Goal: Communication & Community: Answer question/provide support

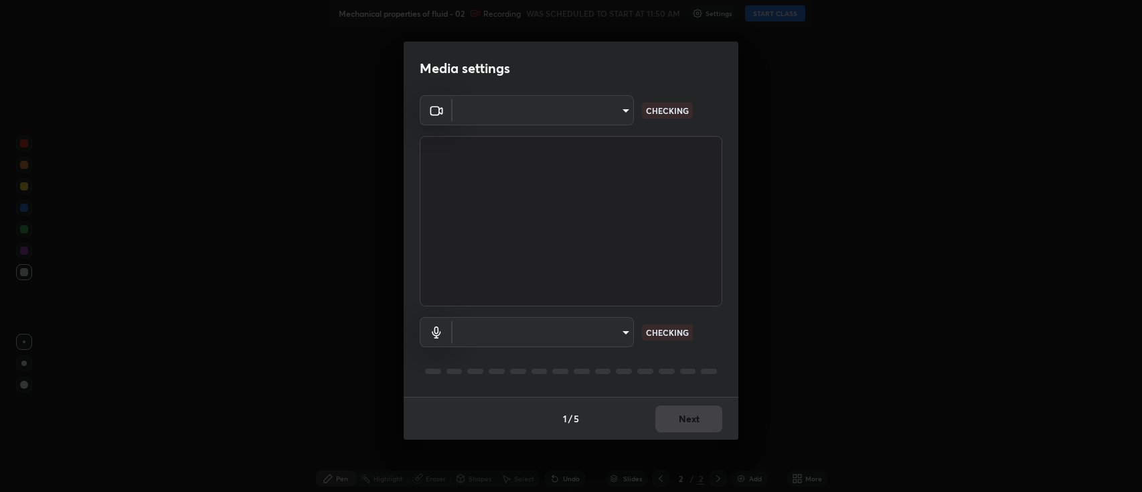
type input "3528efec02833288c34ab232e29dc1b898728e026cf3bfb96f453d63b846fc62"
type input "59cd71b39e3f87421b32276a4393f9d08f8d4183b9acfd65e72d5988036def2e"
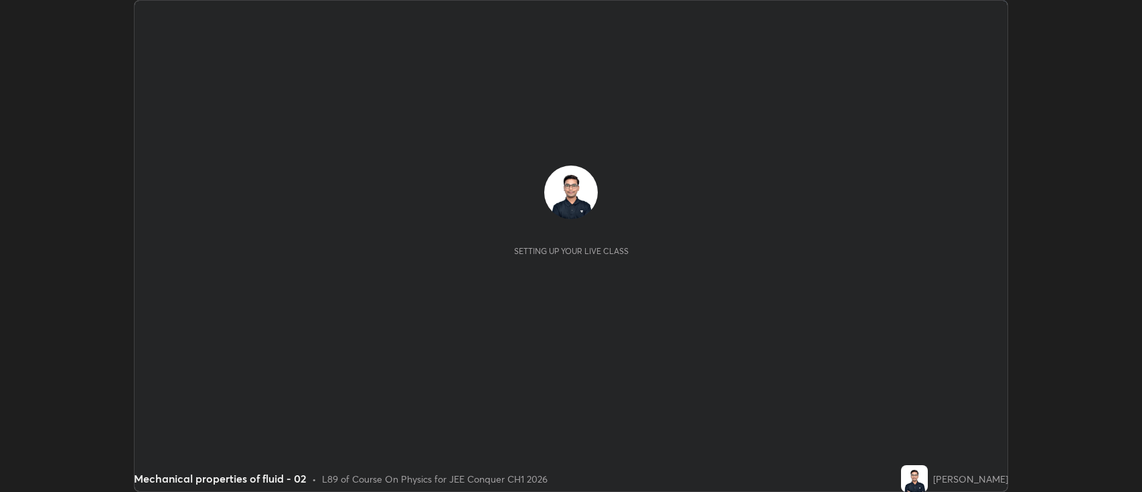
scroll to position [492, 1142]
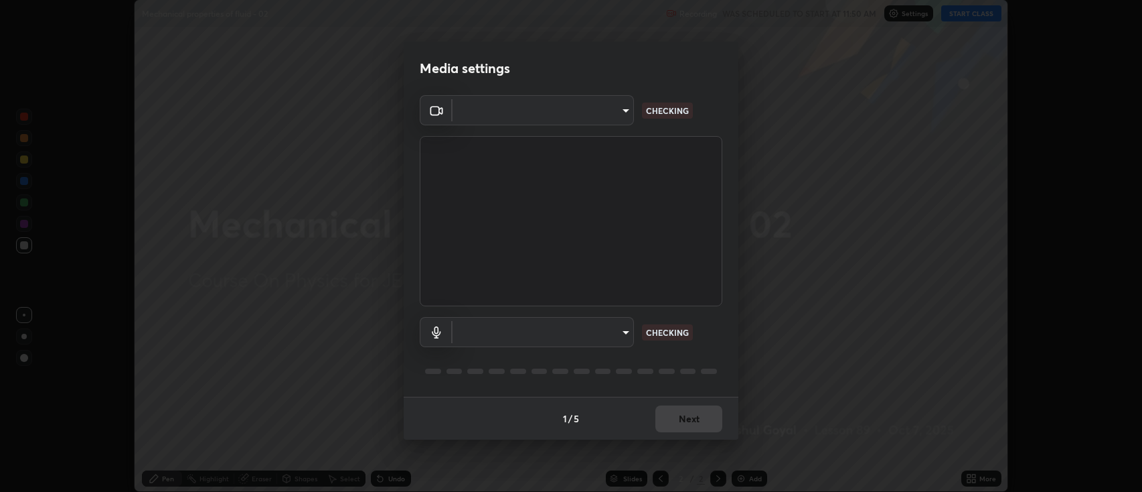
type input "3528efec02833288c34ab232e29dc1b898728e026cf3bfb96f453d63b846fc62"
click at [498, 331] on body "Erase all Mechanical properties of fluid - 02 Recording WAS SCHEDULED TO START …" at bounding box center [571, 246] width 1142 height 492
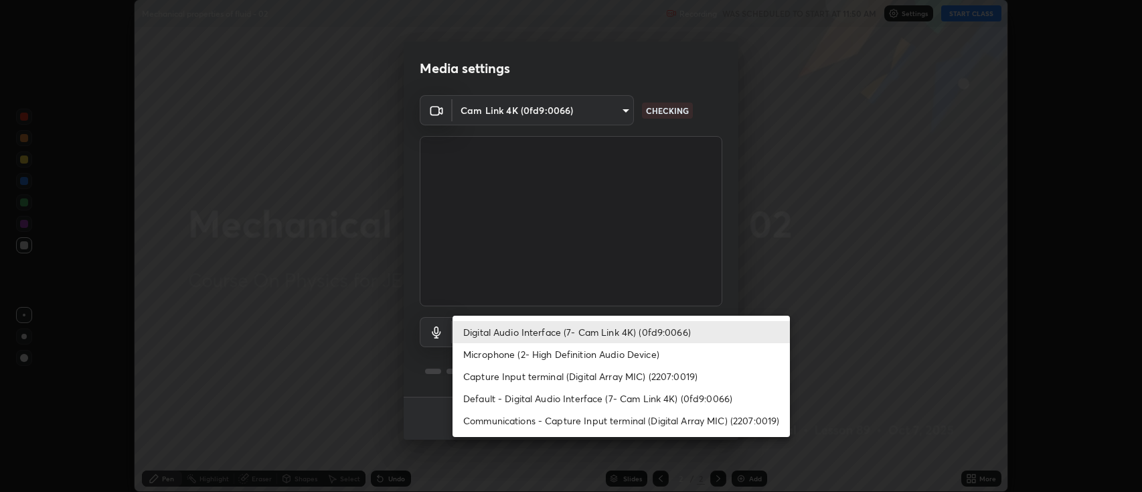
click at [494, 399] on li "Default - Digital Audio Interface (7- Cam Link 4K) (0fd9:0066)" at bounding box center [622, 398] width 338 height 22
type input "default"
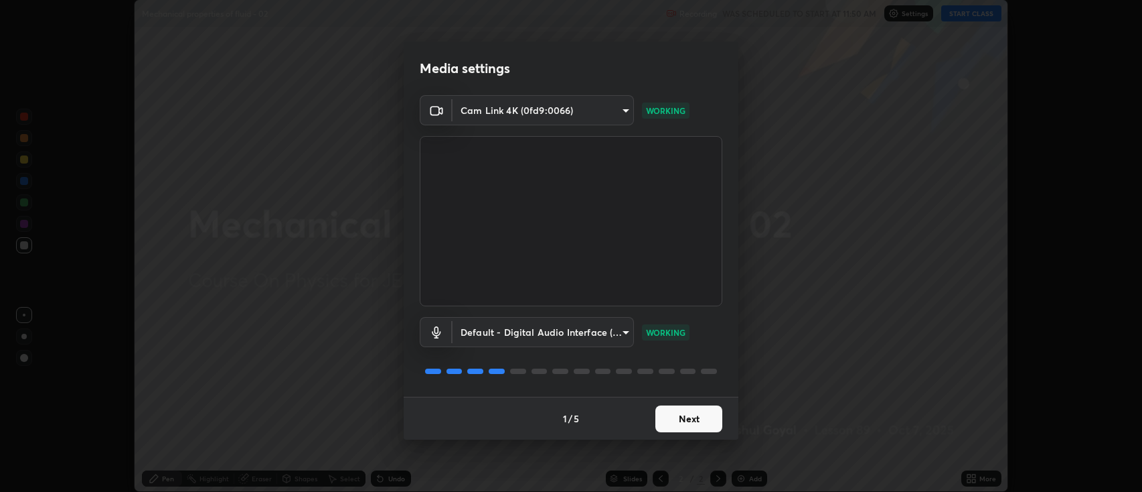
click at [670, 418] on button "Next" at bounding box center [689, 418] width 67 height 27
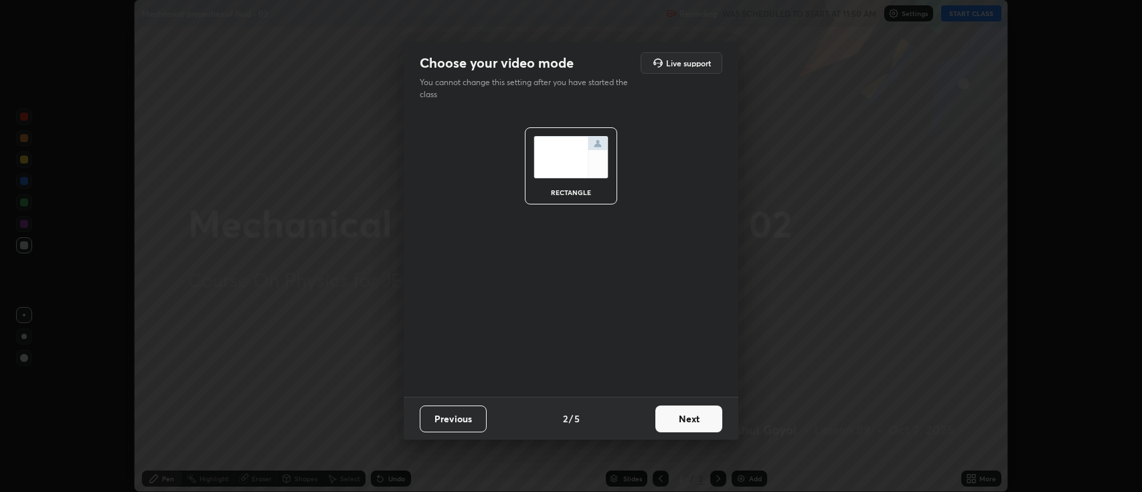
click at [686, 415] on button "Next" at bounding box center [689, 418] width 67 height 27
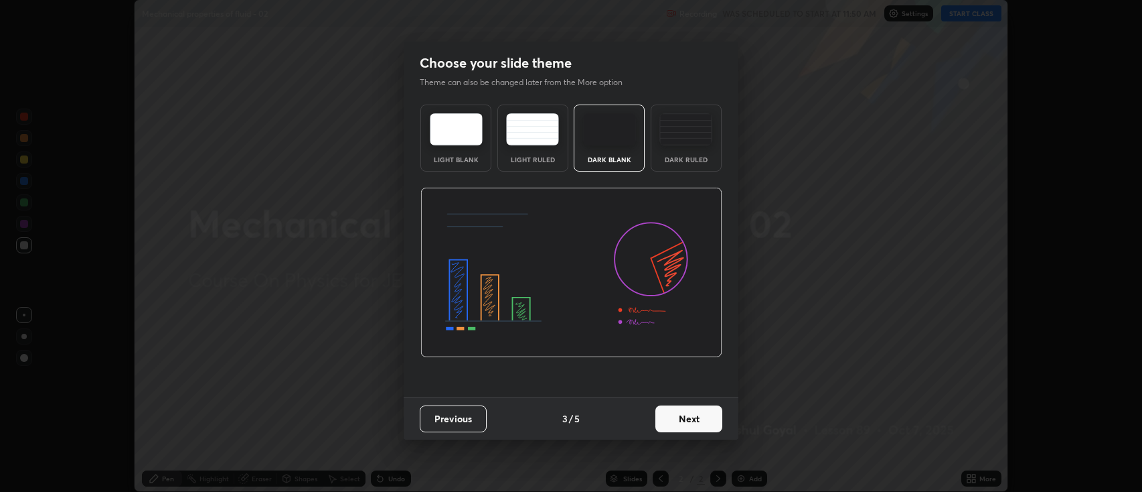
click at [673, 424] on button "Next" at bounding box center [689, 418] width 67 height 27
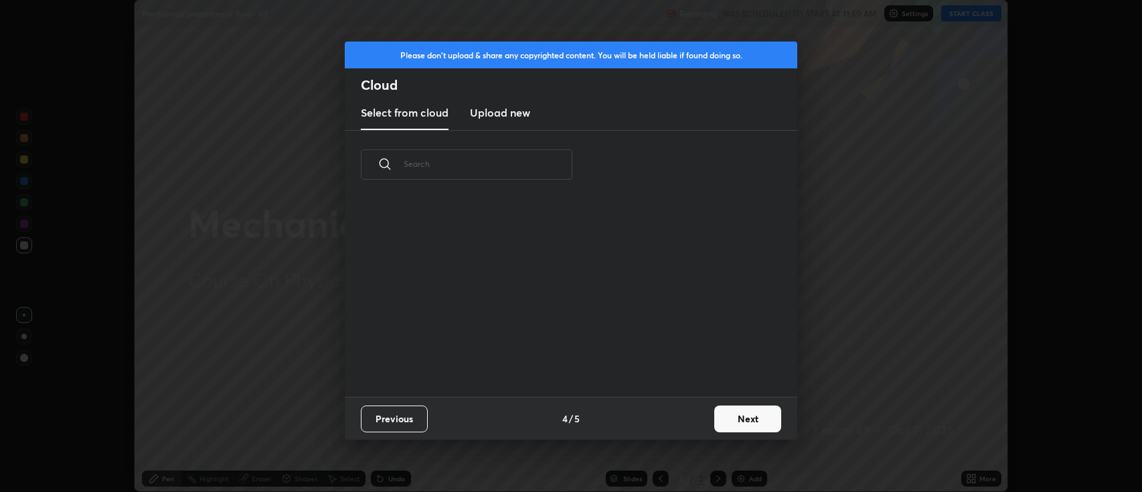
click at [688, 422] on div "Previous 4 / 5 Next" at bounding box center [571, 417] width 453 height 43
click at [731, 421] on button "Next" at bounding box center [748, 418] width 67 height 27
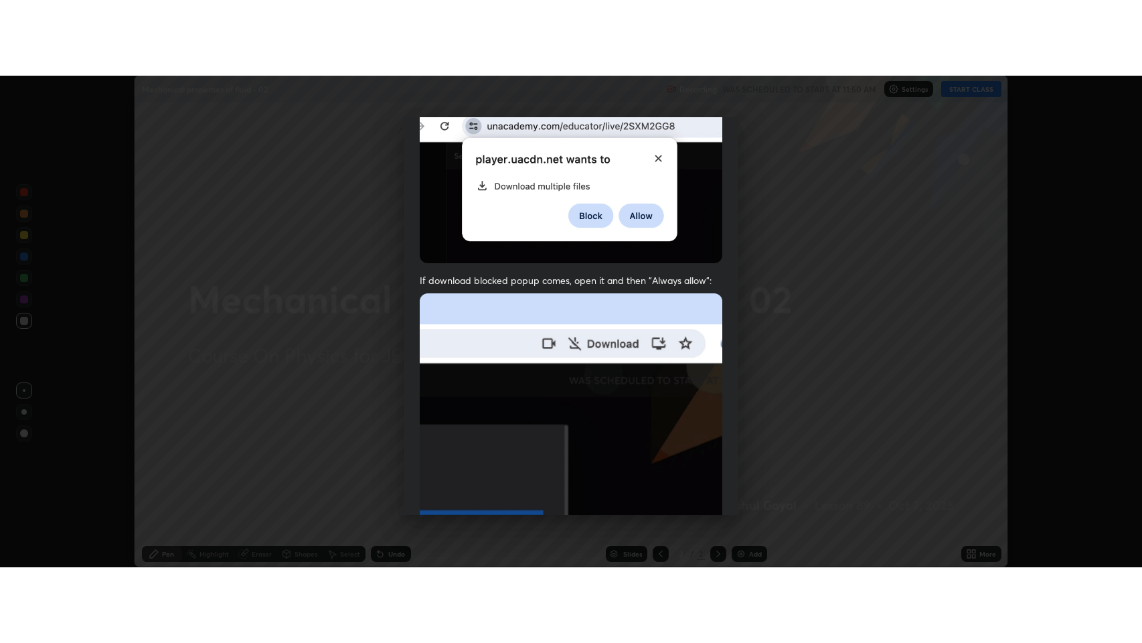
scroll to position [272, 0]
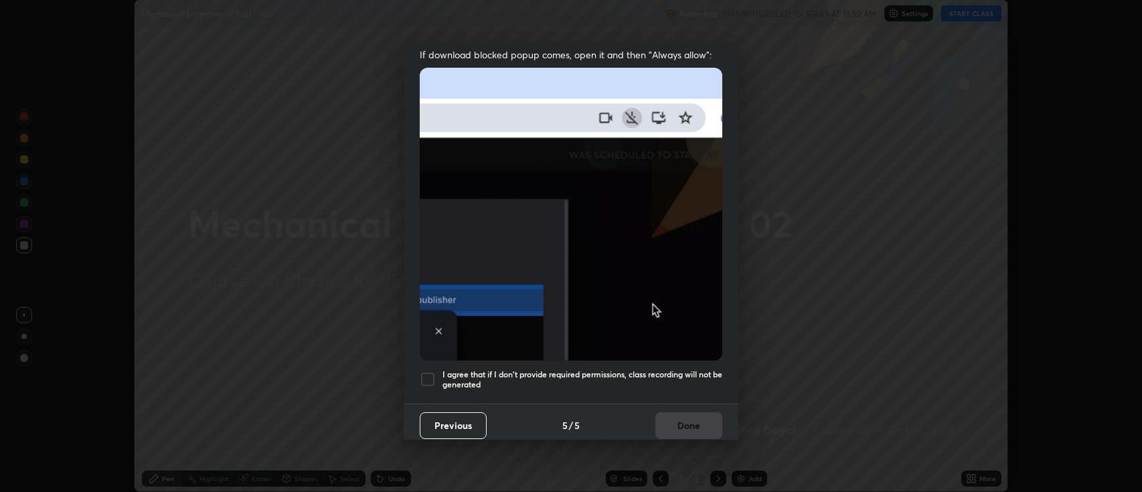
click at [640, 369] on h5 "I agree that if I don't provide required permissions, class recording will not …" at bounding box center [583, 379] width 280 height 21
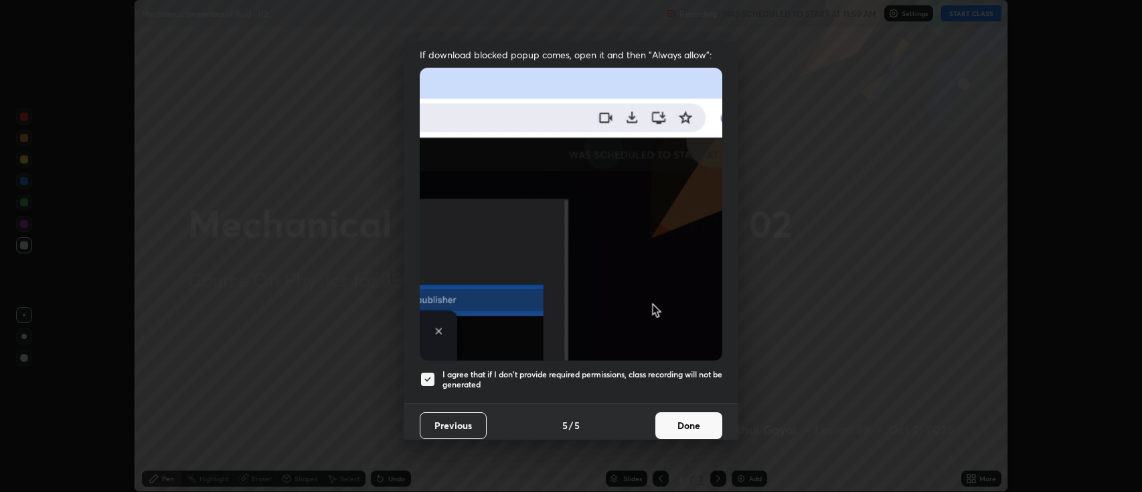
click at [679, 420] on button "Done" at bounding box center [689, 425] width 67 height 27
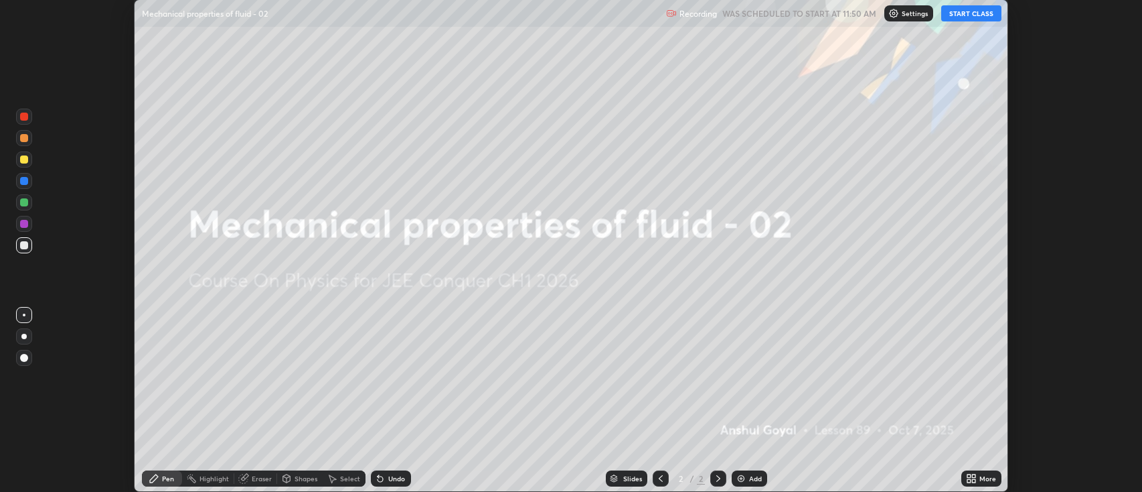
click at [974, 481] on icon at bounding box center [973, 480] width 3 height 3
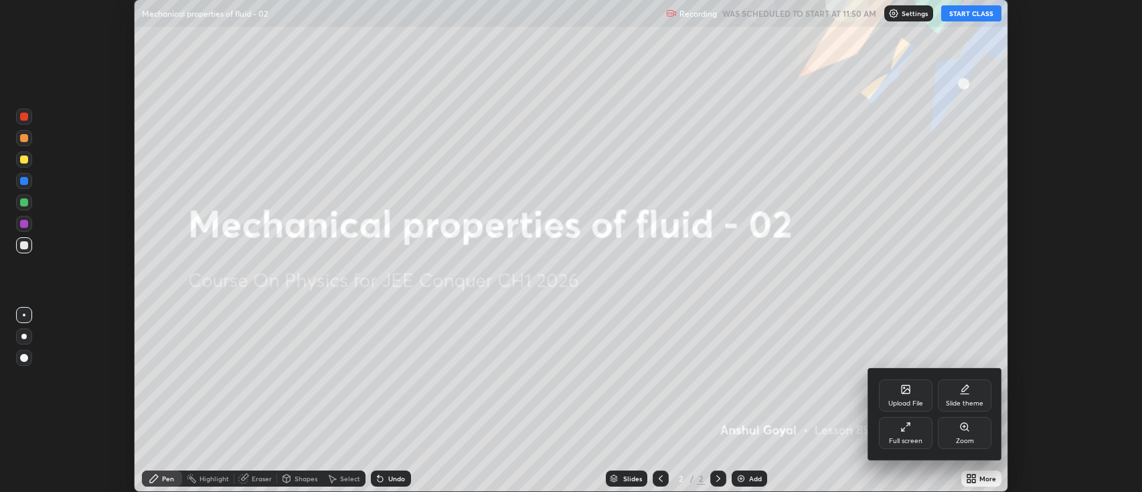
click at [913, 438] on div "Full screen" at bounding box center [905, 440] width 33 height 7
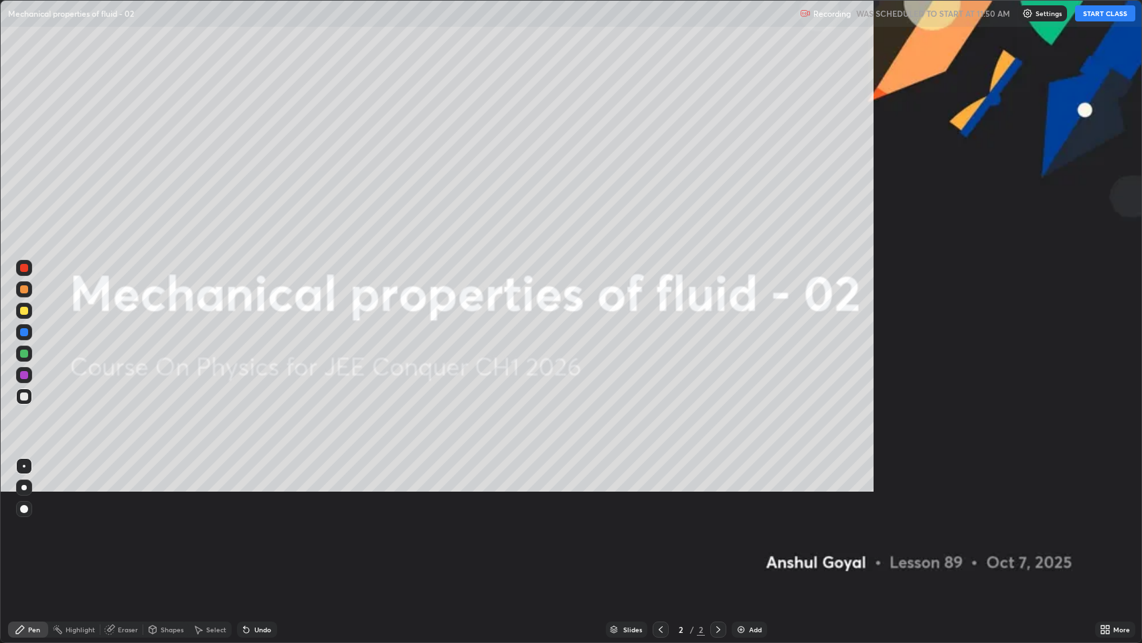
scroll to position [643, 1142]
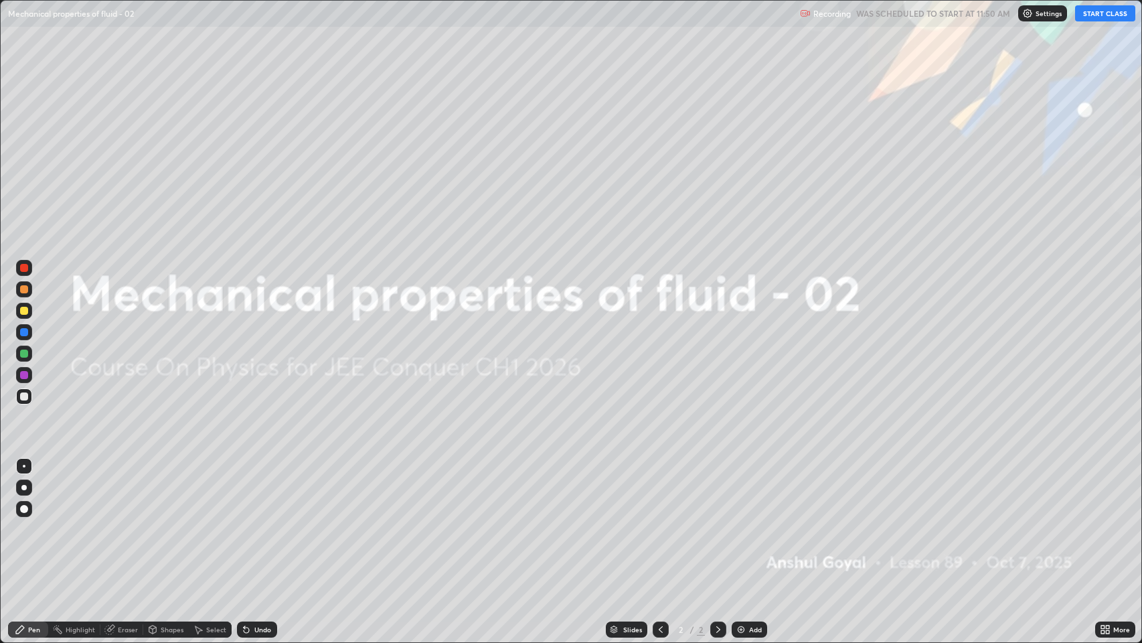
click at [1106, 14] on button "START CLASS" at bounding box center [1106, 13] width 60 height 16
click at [749, 491] on div "Add" at bounding box center [755, 629] width 13 height 7
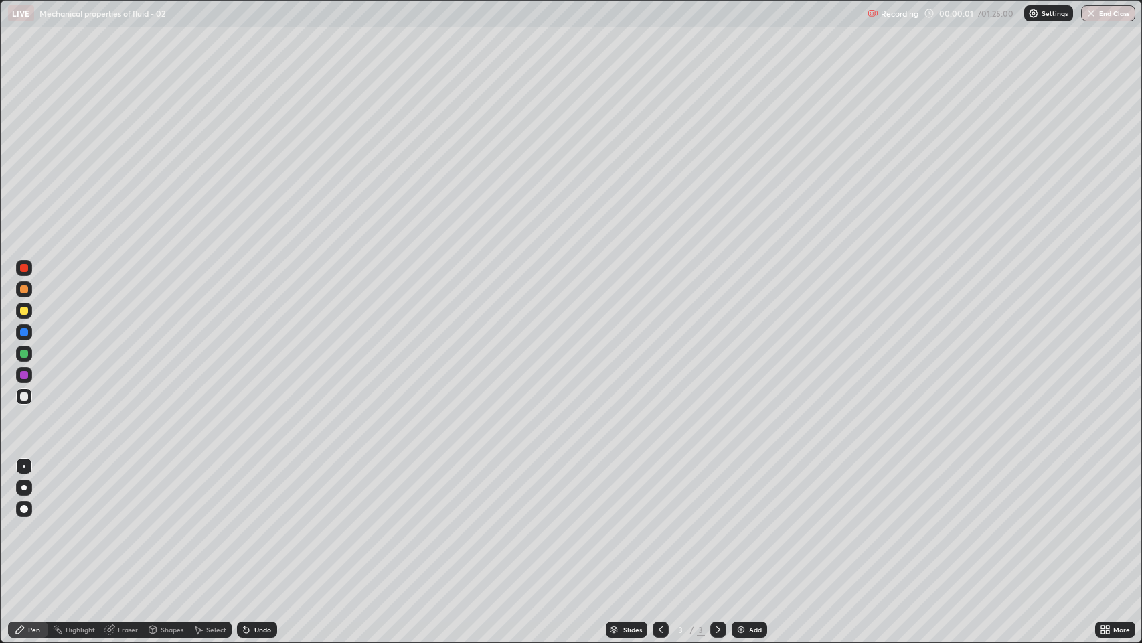
click at [131, 491] on div "Eraser" at bounding box center [128, 629] width 20 height 7
click at [21, 491] on icon at bounding box center [24, 584] width 7 height 7
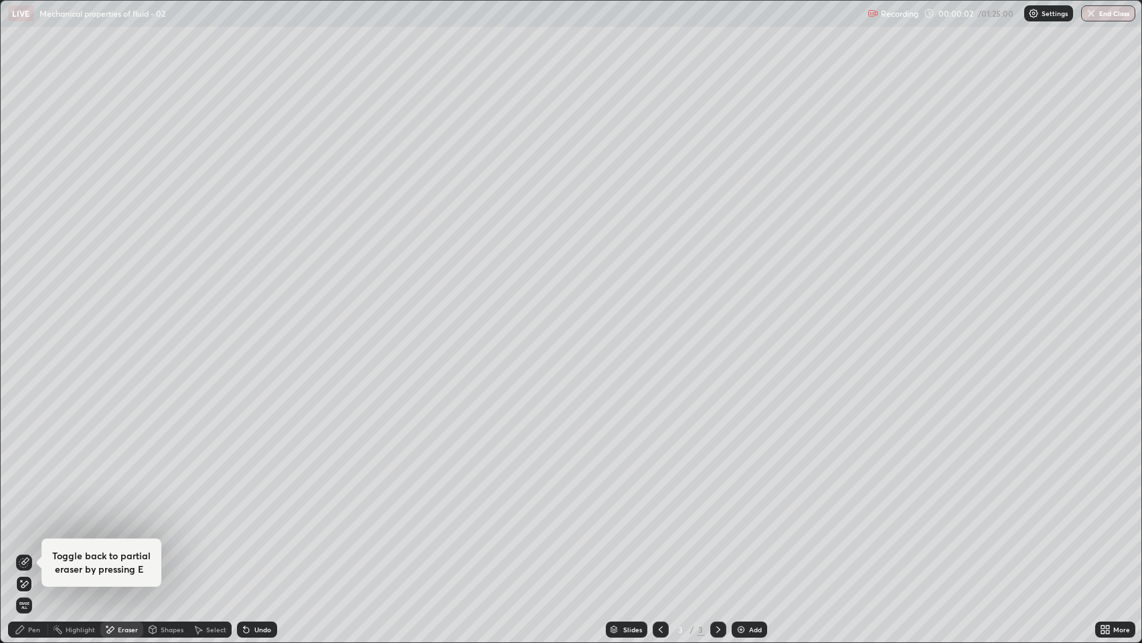
click at [19, 491] on icon at bounding box center [20, 629] width 8 height 8
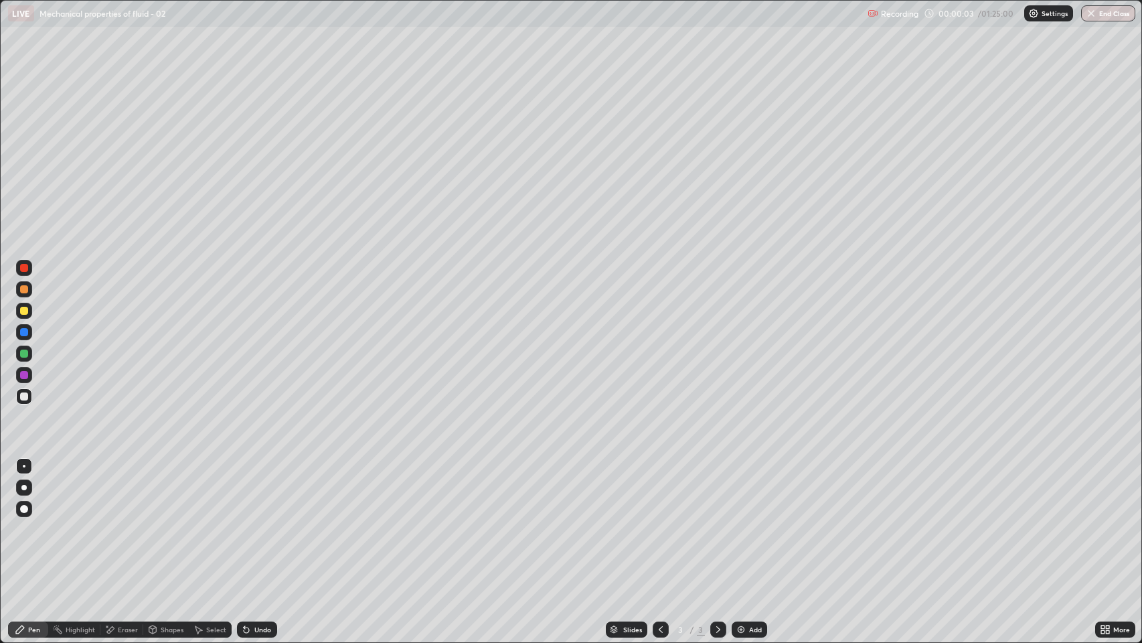
click at [24, 488] on div at bounding box center [23, 487] width 5 height 5
click at [27, 311] on div at bounding box center [24, 311] width 8 height 8
click at [261, 491] on div "Undo" at bounding box center [262, 629] width 17 height 7
click at [23, 401] on div at bounding box center [24, 396] width 16 height 16
click at [755, 491] on div "Add" at bounding box center [755, 629] width 13 height 7
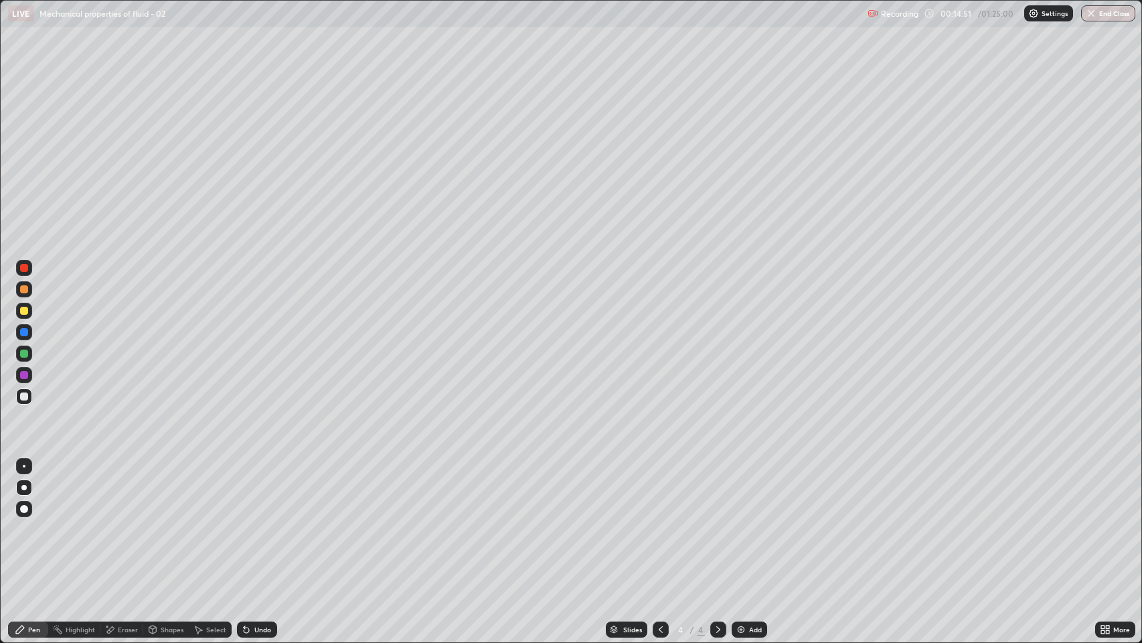
click at [125, 491] on div "Eraser" at bounding box center [121, 629] width 43 height 16
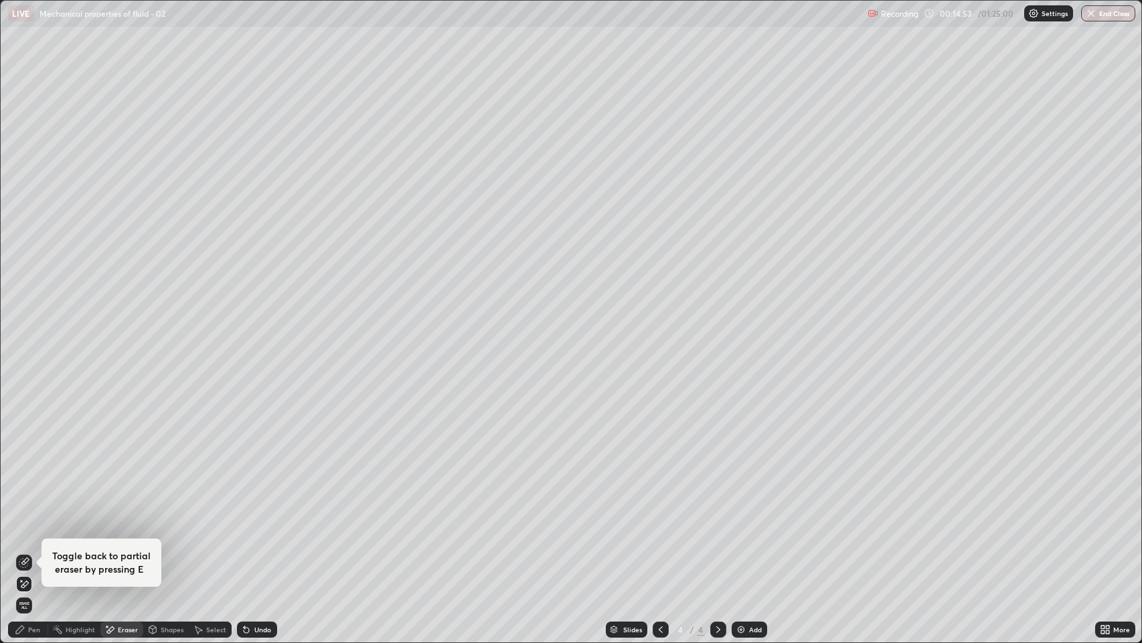
click at [33, 491] on div "Pen" at bounding box center [34, 629] width 12 height 7
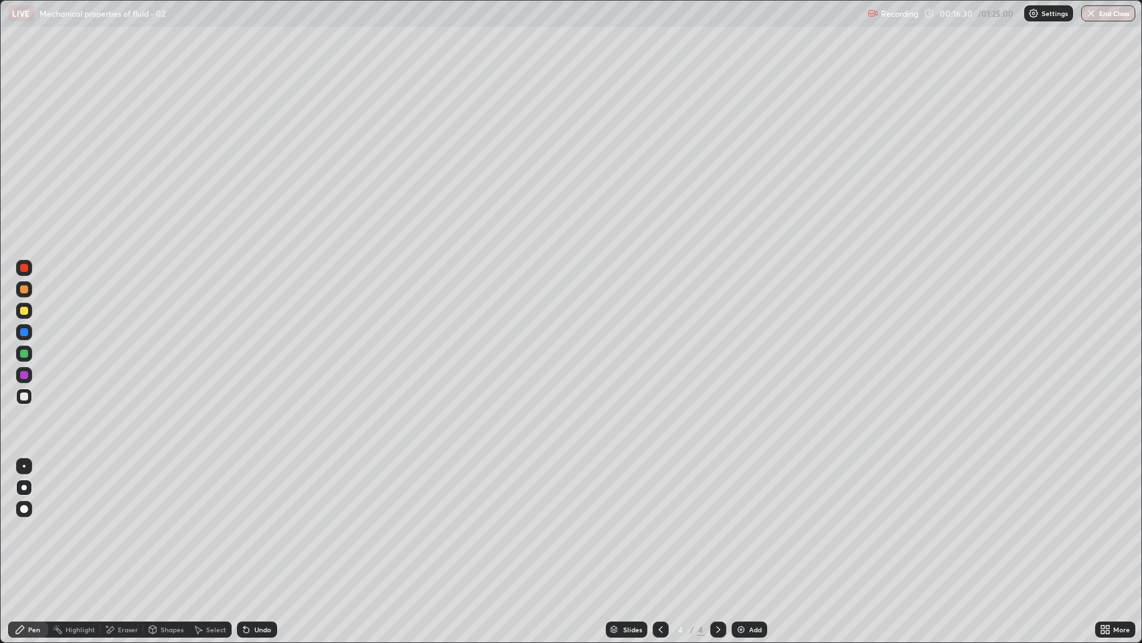
click at [237, 491] on div "Undo" at bounding box center [257, 629] width 40 height 16
click at [243, 491] on div "Undo" at bounding box center [257, 629] width 40 height 16
click at [242, 491] on icon at bounding box center [246, 629] width 11 height 11
click at [262, 491] on div "Undo" at bounding box center [257, 629] width 40 height 16
click at [263, 491] on div "Undo" at bounding box center [262, 629] width 17 height 7
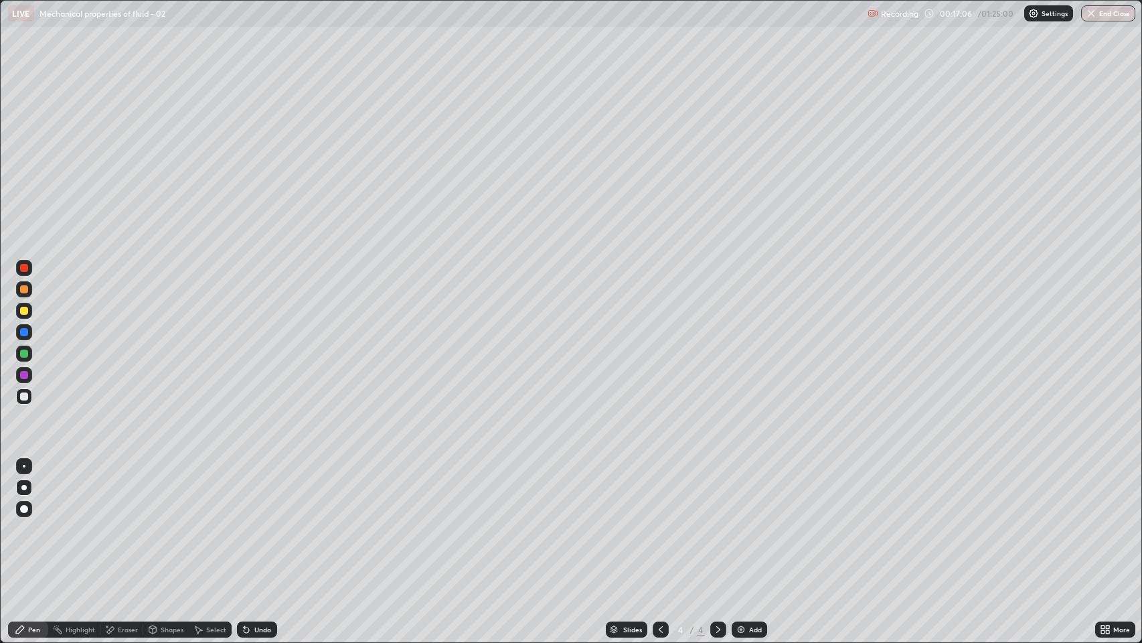
click at [264, 491] on div "Undo" at bounding box center [257, 629] width 40 height 16
click at [263, 491] on div "Undo" at bounding box center [257, 629] width 40 height 16
click at [761, 491] on div "Add" at bounding box center [749, 629] width 35 height 16
click at [256, 491] on div "Undo" at bounding box center [257, 629] width 40 height 16
click at [24, 314] on div at bounding box center [24, 311] width 8 height 8
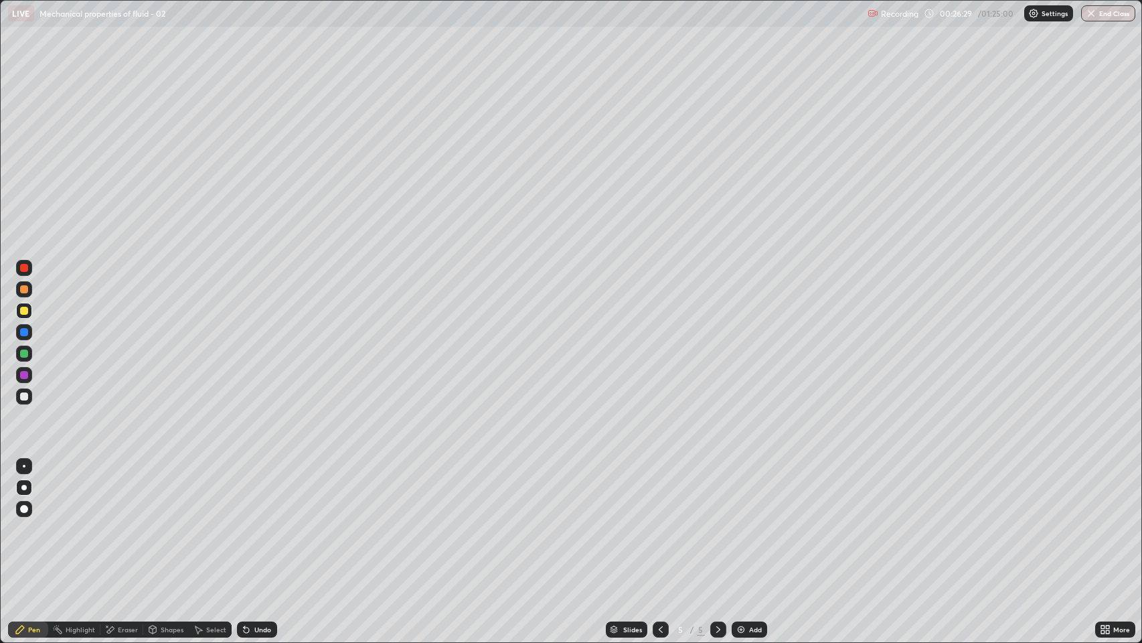
click at [25, 333] on div at bounding box center [24, 332] width 8 height 8
click at [745, 491] on img at bounding box center [741, 629] width 11 height 11
click at [24, 396] on div at bounding box center [24, 396] width 8 height 8
click at [19, 311] on div at bounding box center [24, 311] width 16 height 16
click at [245, 491] on icon at bounding box center [246, 629] width 5 height 5
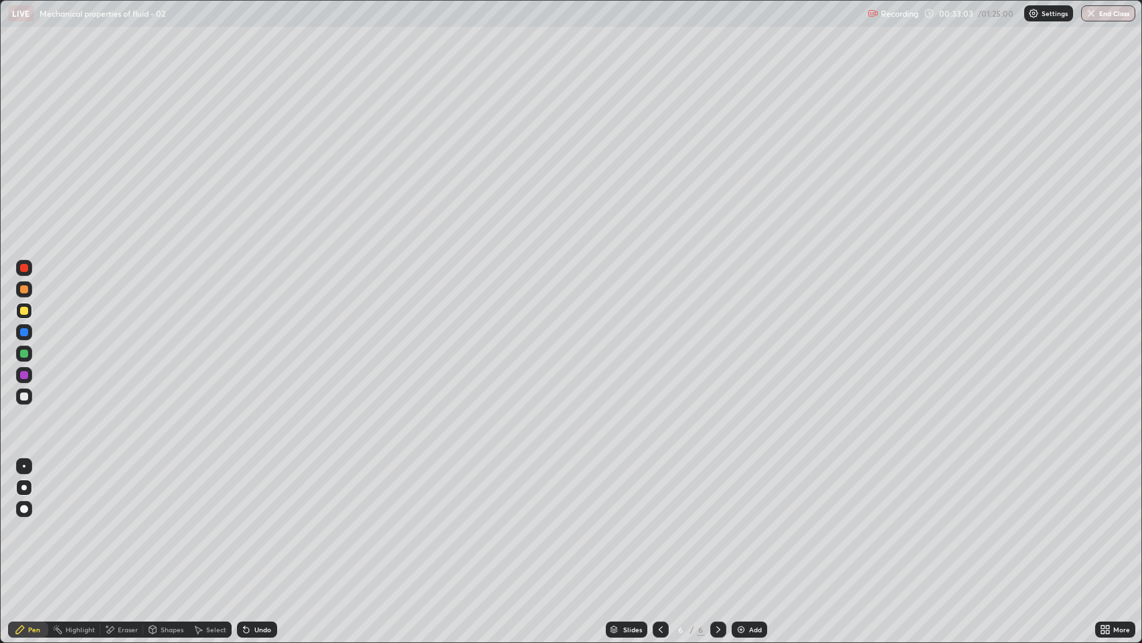
click at [245, 491] on icon at bounding box center [246, 629] width 5 height 5
click at [24, 396] on div at bounding box center [24, 396] width 8 height 8
click at [640, 491] on div "Slides" at bounding box center [632, 629] width 19 height 7
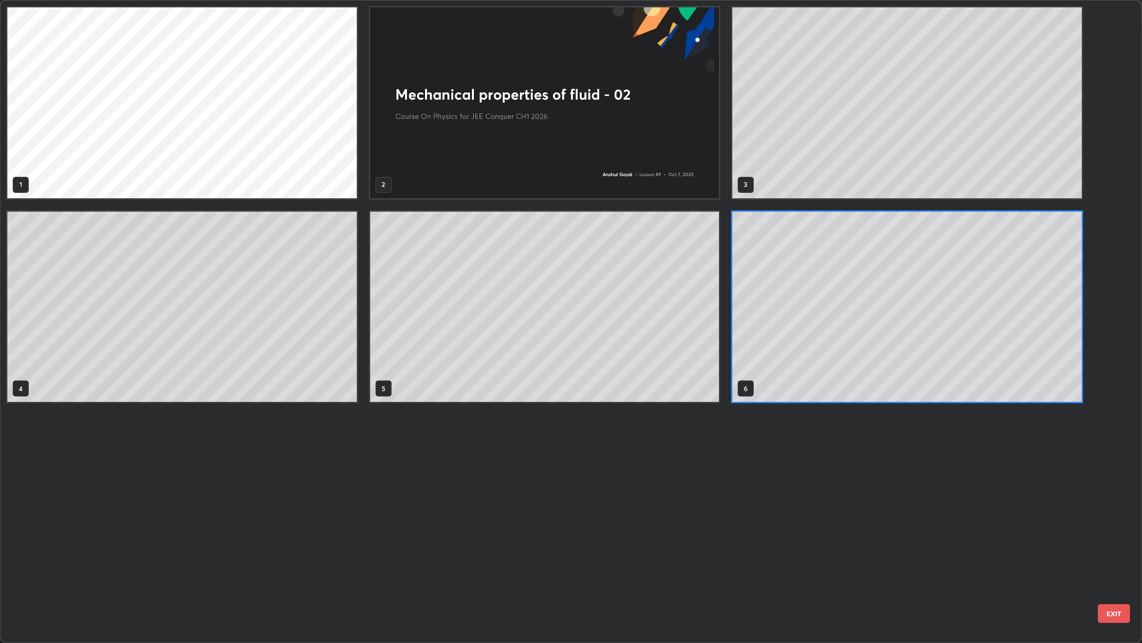
scroll to position [638, 1135]
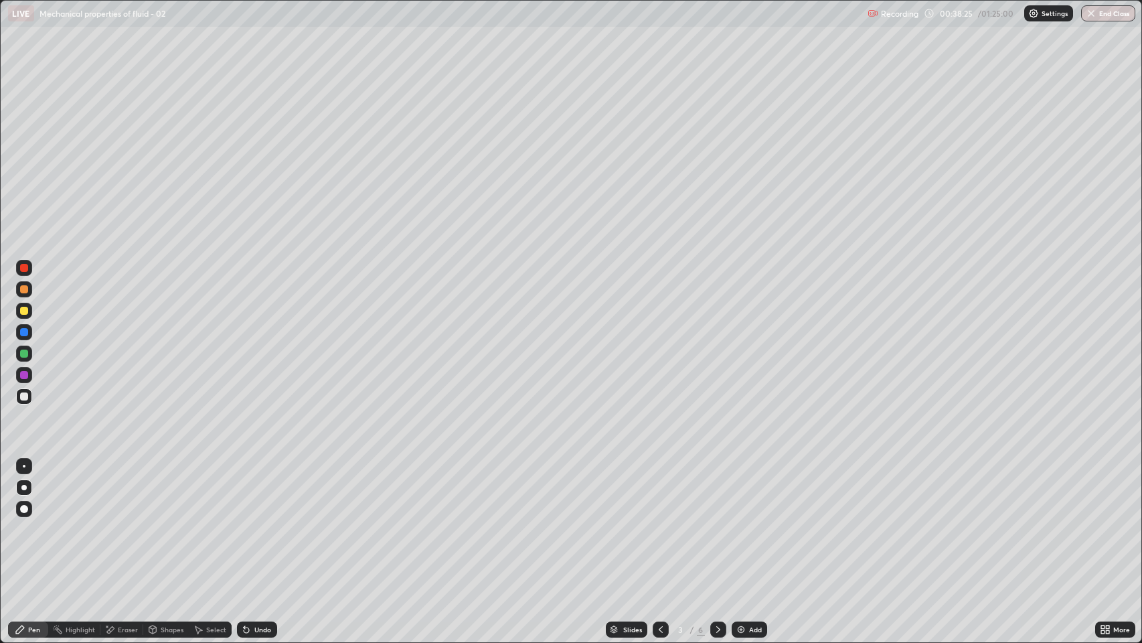
click at [717, 491] on icon at bounding box center [718, 629] width 11 height 11
click at [714, 491] on icon at bounding box center [718, 629] width 11 height 11
click at [747, 491] on div "Add" at bounding box center [749, 629] width 35 height 16
click at [659, 491] on icon at bounding box center [661, 629] width 11 height 11
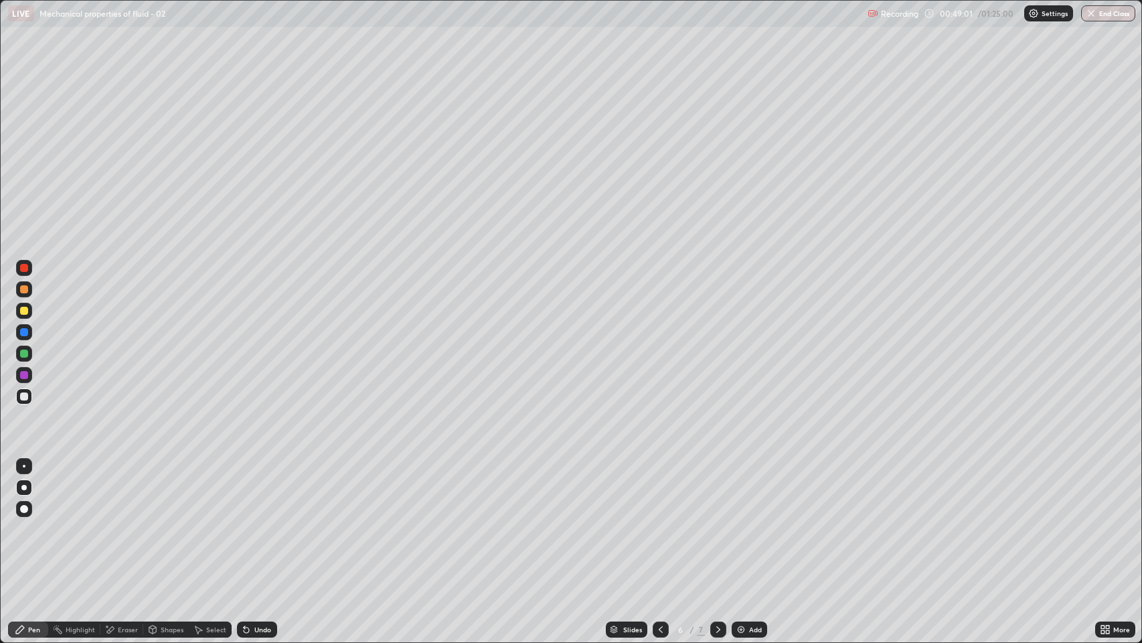
click at [717, 491] on icon at bounding box center [718, 629] width 11 height 11
click at [24, 310] on div at bounding box center [24, 311] width 8 height 8
click at [24, 396] on div at bounding box center [24, 396] width 8 height 8
click at [737, 491] on img at bounding box center [741, 629] width 11 height 11
click at [260, 491] on div "Undo" at bounding box center [262, 629] width 17 height 7
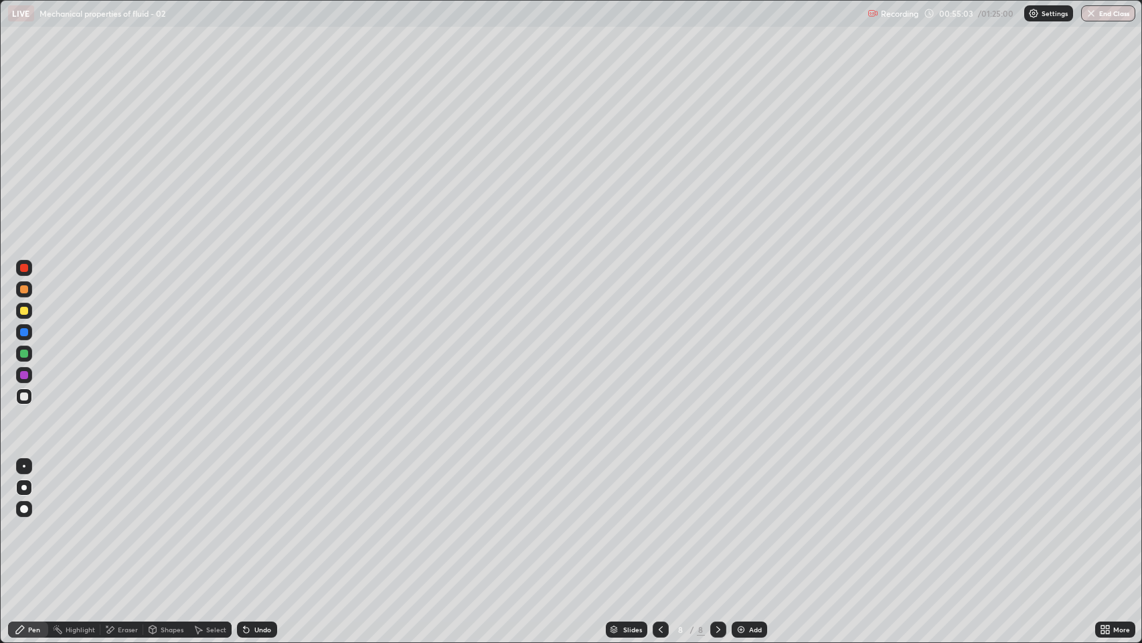
click at [261, 491] on div "Undo" at bounding box center [262, 629] width 17 height 7
click at [255, 491] on div "Undo" at bounding box center [262, 629] width 17 height 7
click at [261, 491] on div "Undo" at bounding box center [262, 629] width 17 height 7
click at [137, 491] on div "Eraser" at bounding box center [121, 629] width 43 height 16
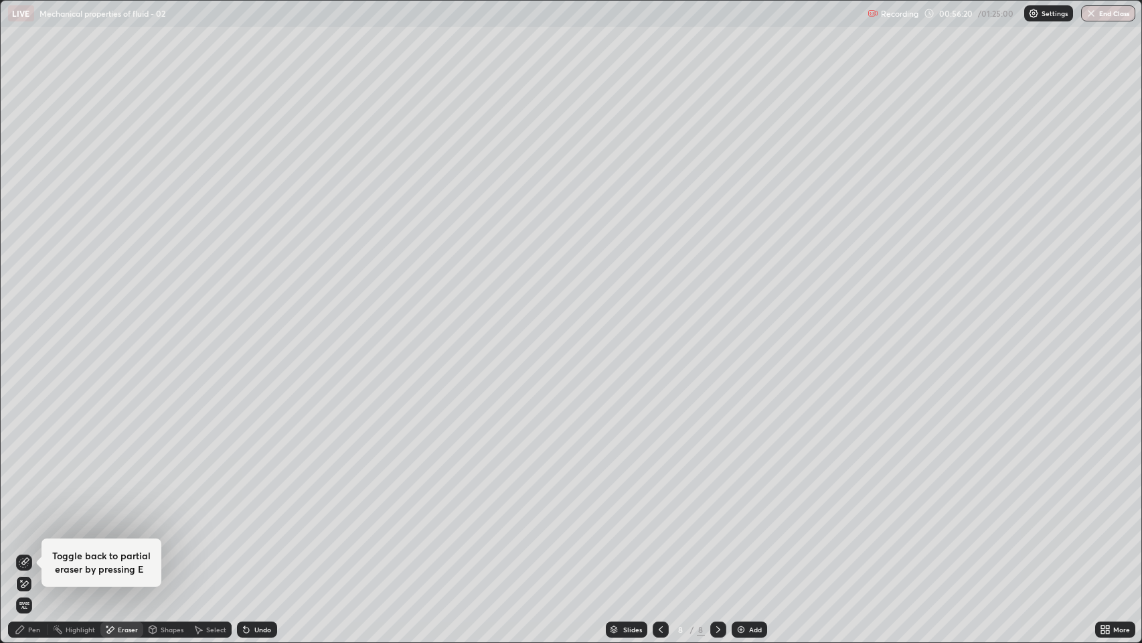
click at [171, 491] on div "Shapes" at bounding box center [166, 629] width 46 height 16
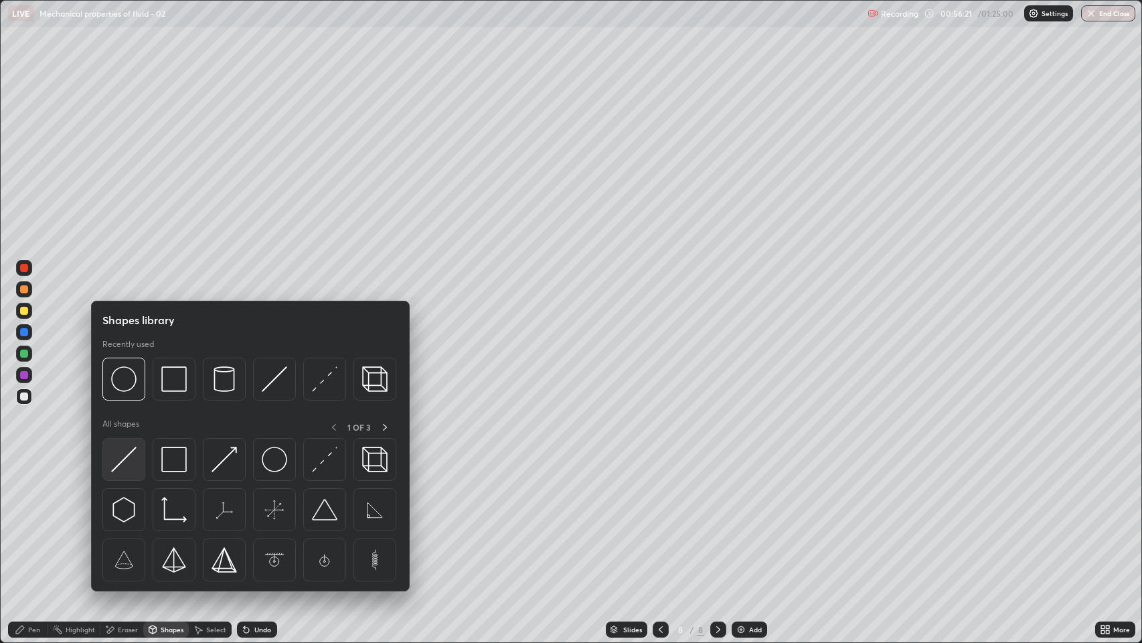
click at [133, 451] on img at bounding box center [123, 459] width 25 height 25
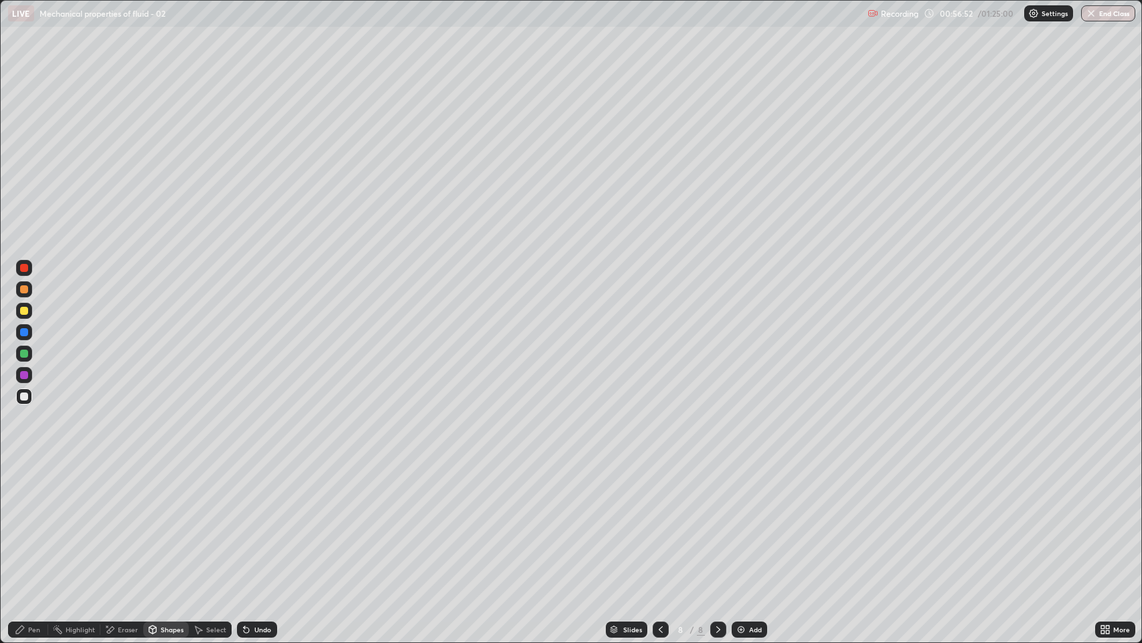
click at [24, 311] on div at bounding box center [24, 311] width 8 height 8
click at [37, 491] on div "Pen" at bounding box center [28, 629] width 40 height 16
click at [24, 354] on div at bounding box center [24, 354] width 8 height 8
click at [171, 491] on div "Shapes" at bounding box center [172, 629] width 23 height 7
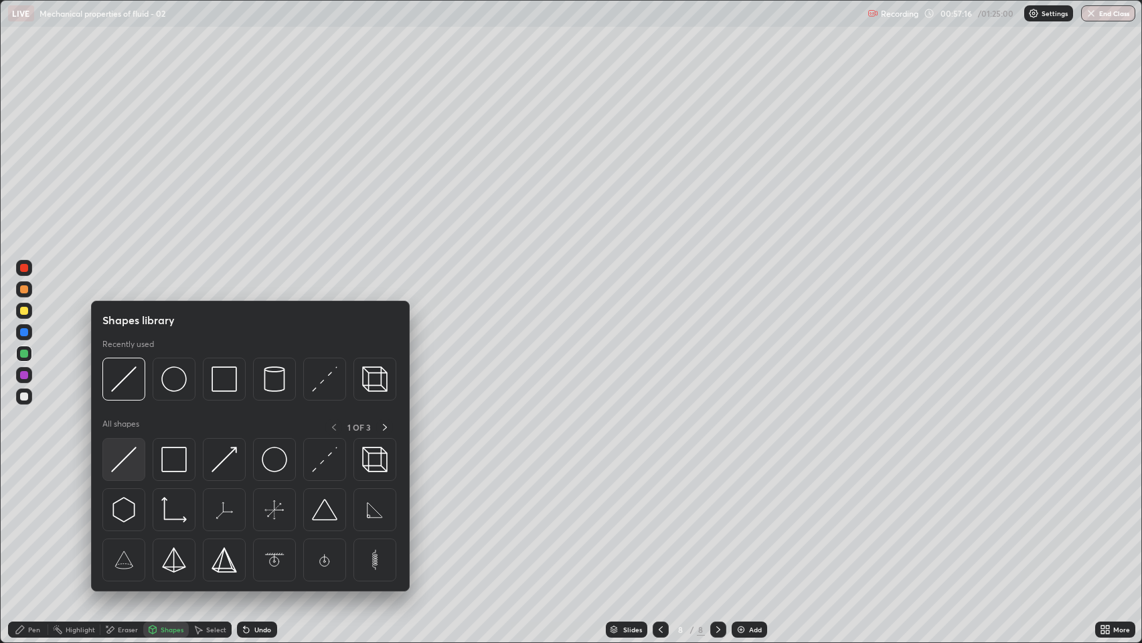
click at [135, 463] on img at bounding box center [123, 459] width 25 height 25
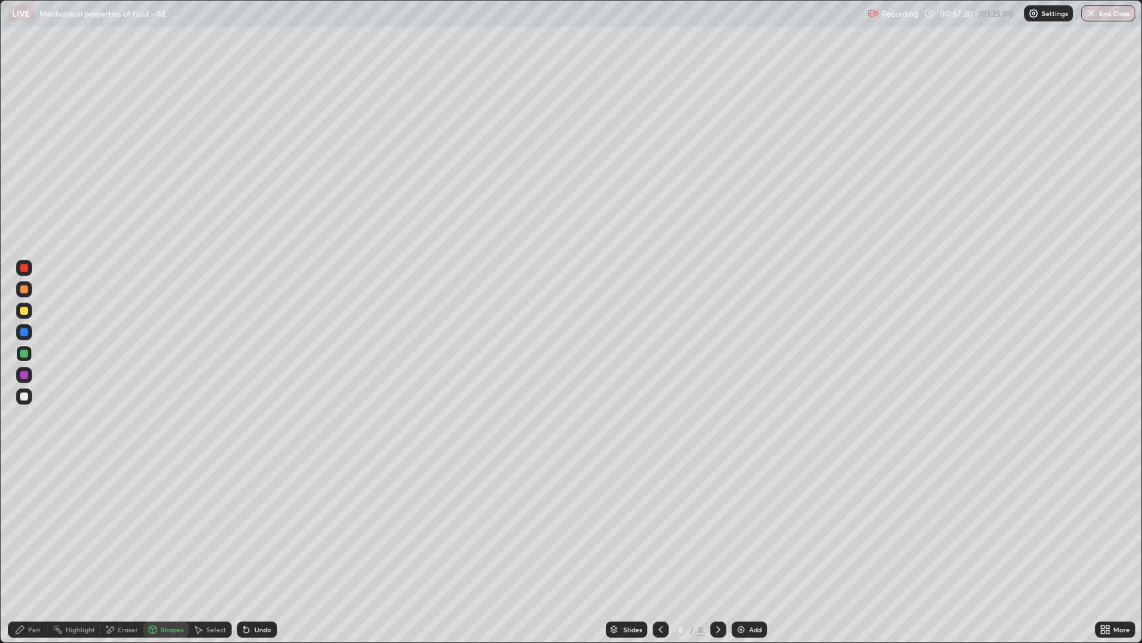
click at [258, 491] on div "Undo" at bounding box center [262, 629] width 17 height 7
click at [167, 491] on div "Shapes" at bounding box center [172, 629] width 23 height 7
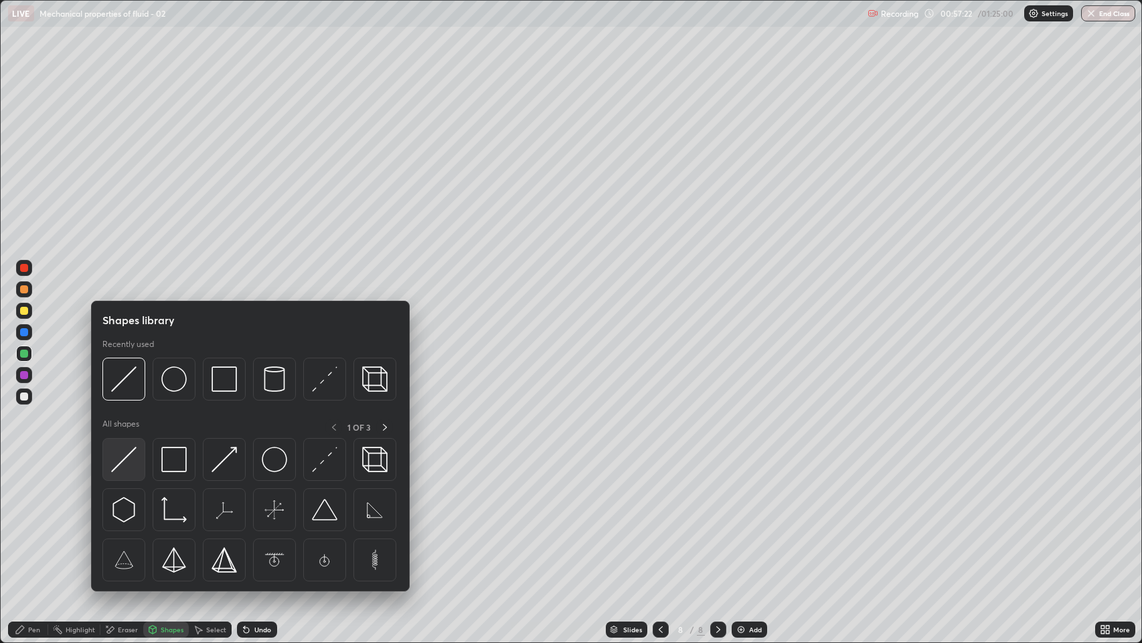
click at [123, 463] on img at bounding box center [123, 459] width 25 height 25
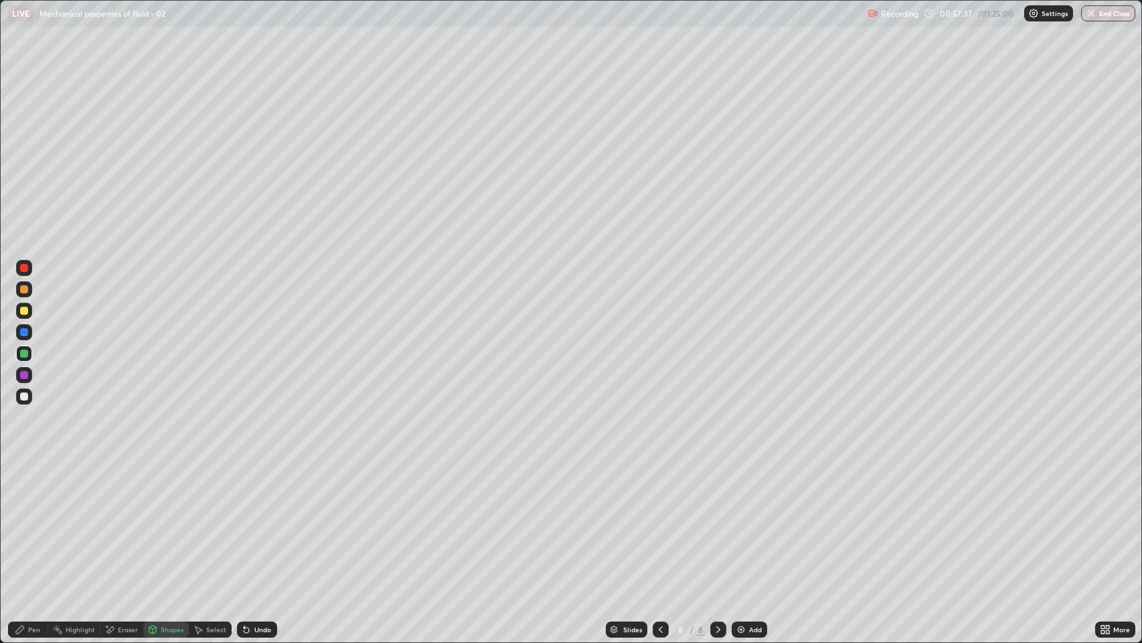
click at [42, 491] on div "Pen" at bounding box center [28, 629] width 40 height 16
click at [254, 491] on div "Undo" at bounding box center [257, 629] width 40 height 16
click at [256, 491] on div "Undo" at bounding box center [257, 629] width 40 height 16
click at [26, 335] on div at bounding box center [24, 332] width 8 height 8
click at [24, 397] on div at bounding box center [24, 396] width 8 height 8
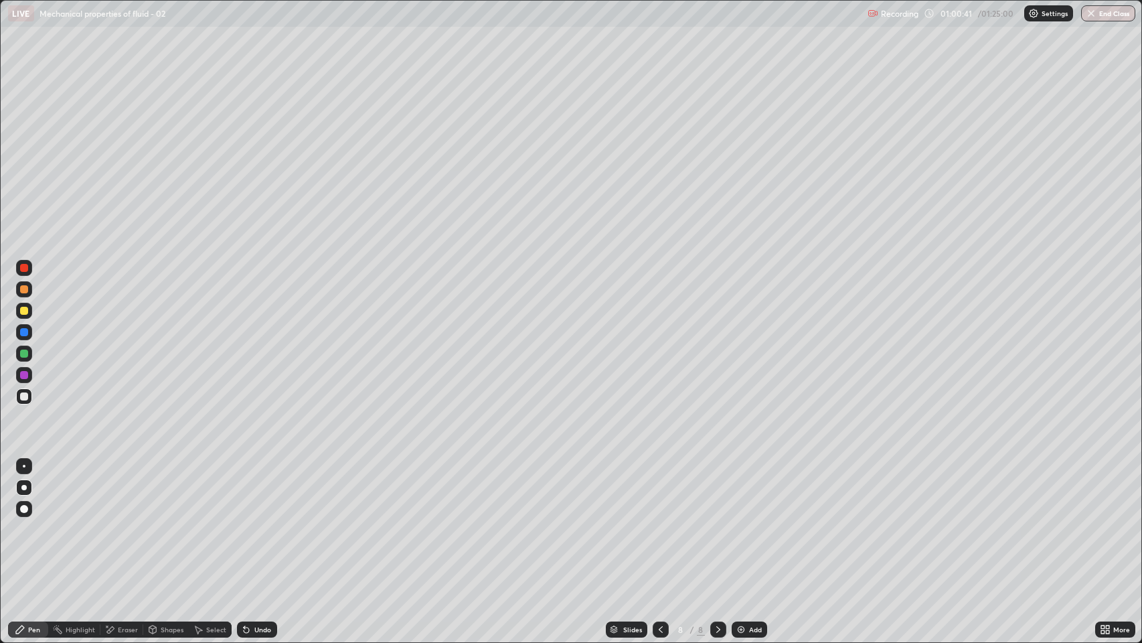
click at [27, 333] on div at bounding box center [24, 332] width 8 height 8
click at [24, 374] on div at bounding box center [24, 375] width 8 height 8
click at [751, 491] on div "Add" at bounding box center [755, 629] width 13 height 7
click at [658, 491] on icon at bounding box center [661, 629] width 11 height 11
click at [717, 491] on icon at bounding box center [718, 629] width 11 height 11
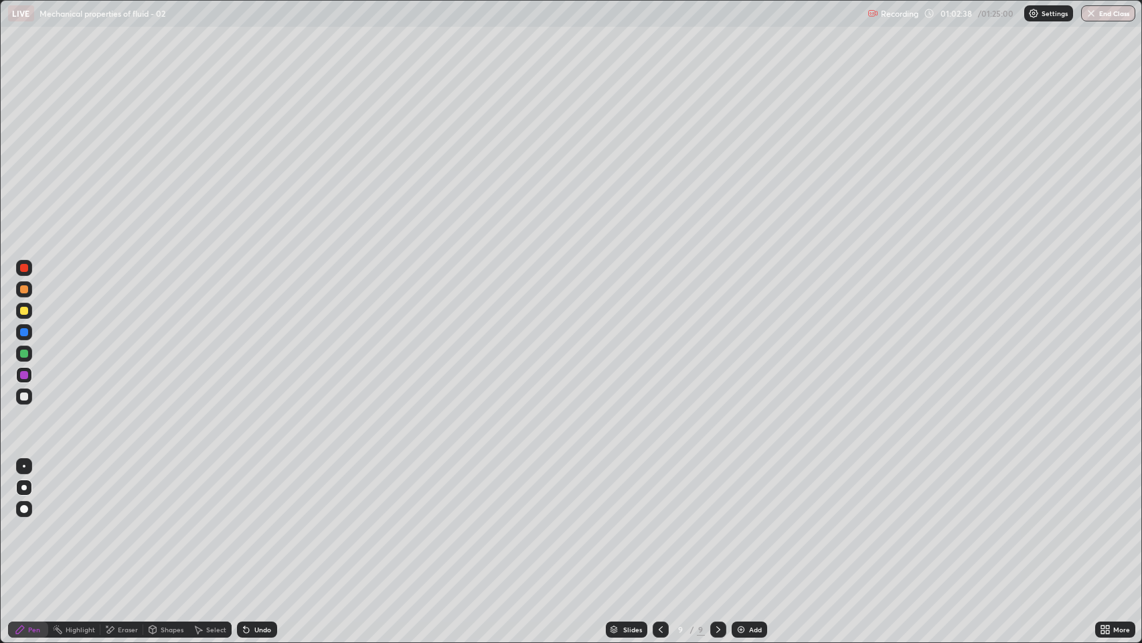
click at [122, 491] on div "Eraser" at bounding box center [128, 629] width 20 height 7
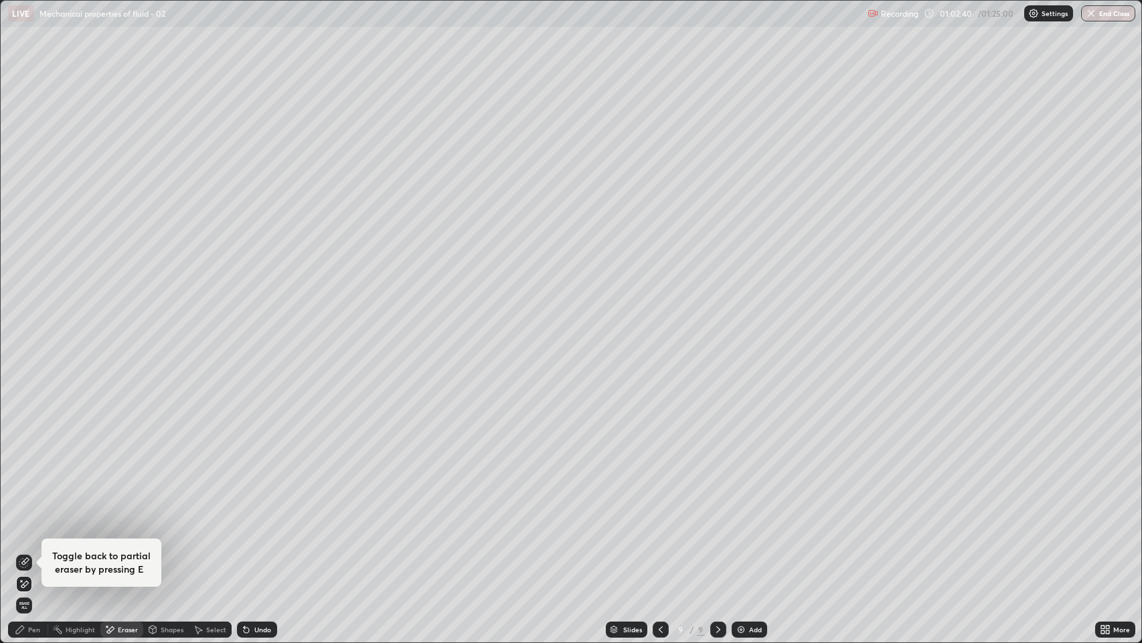
click at [32, 491] on div "Pen" at bounding box center [34, 629] width 12 height 7
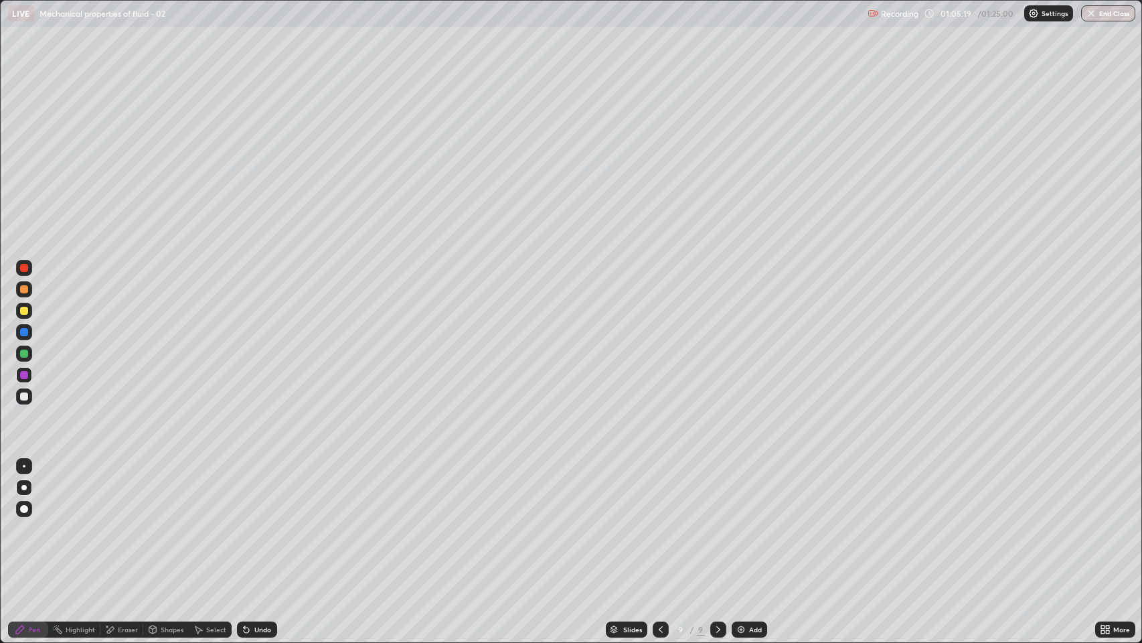
click at [656, 491] on icon at bounding box center [661, 629] width 11 height 11
click at [717, 491] on icon at bounding box center [718, 629] width 11 height 11
click at [745, 491] on div "Add" at bounding box center [749, 629] width 35 height 16
click at [24, 397] on div at bounding box center [24, 396] width 8 height 8
click at [24, 396] on div at bounding box center [24, 396] width 8 height 8
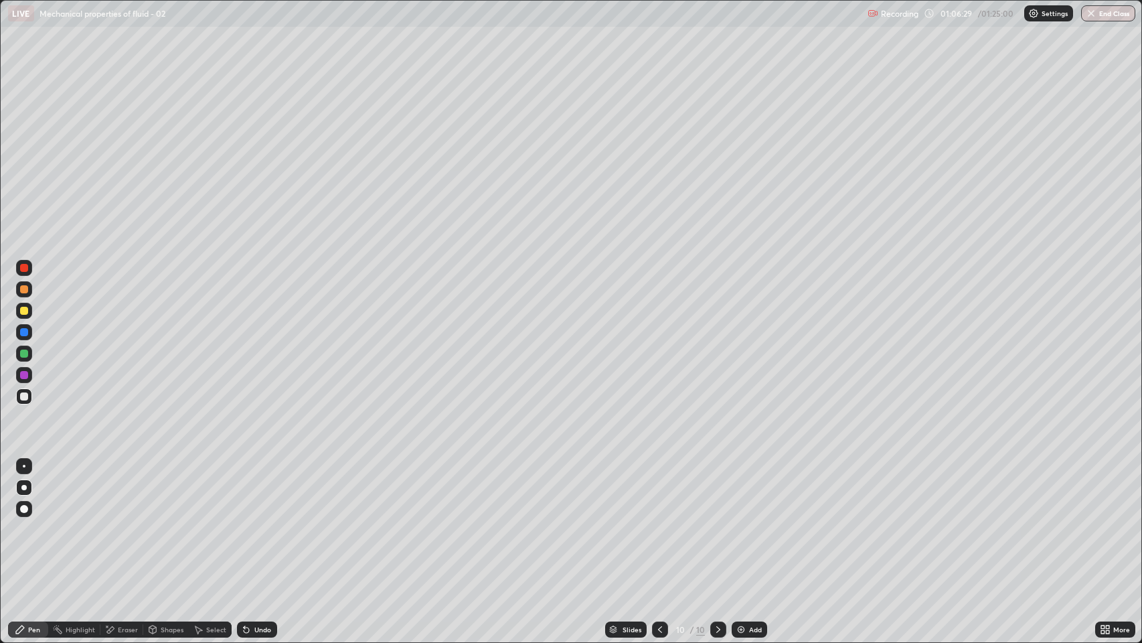
click at [263, 491] on div "Undo" at bounding box center [262, 629] width 17 height 7
click at [254, 491] on div "Undo" at bounding box center [262, 629] width 17 height 7
click at [29, 333] on div at bounding box center [24, 332] width 16 height 16
click at [30, 400] on div at bounding box center [24, 396] width 16 height 16
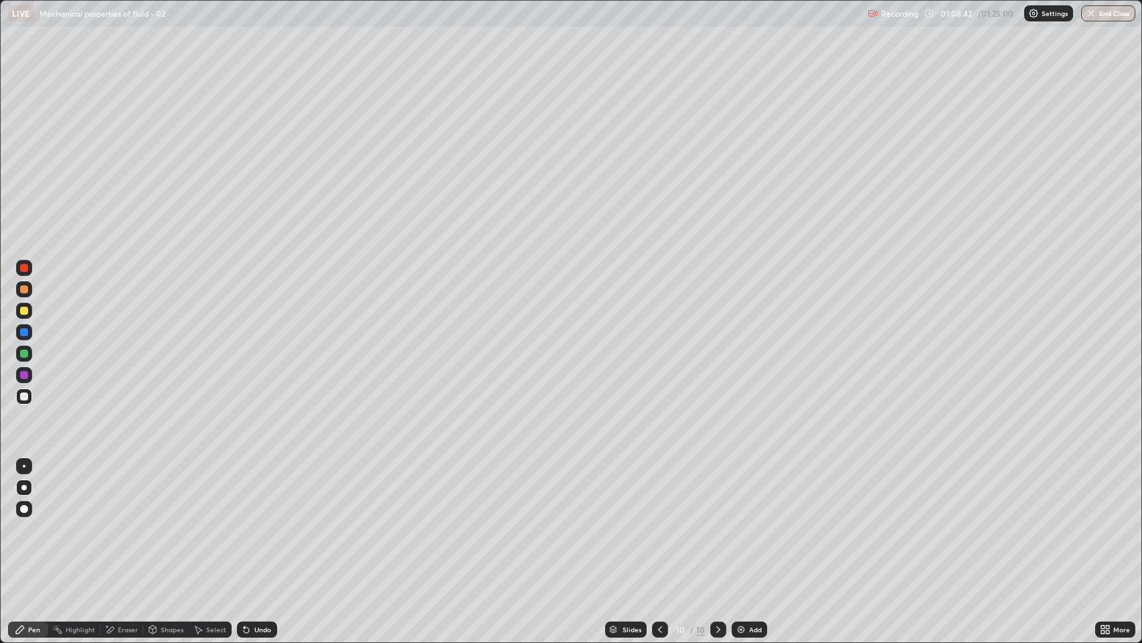
click at [27, 313] on div at bounding box center [24, 311] width 8 height 8
click at [31, 314] on div at bounding box center [24, 311] width 16 height 16
click at [260, 491] on div "Undo" at bounding box center [262, 629] width 17 height 7
click at [26, 354] on div at bounding box center [24, 354] width 8 height 8
click at [165, 491] on div "Shapes" at bounding box center [166, 629] width 46 height 16
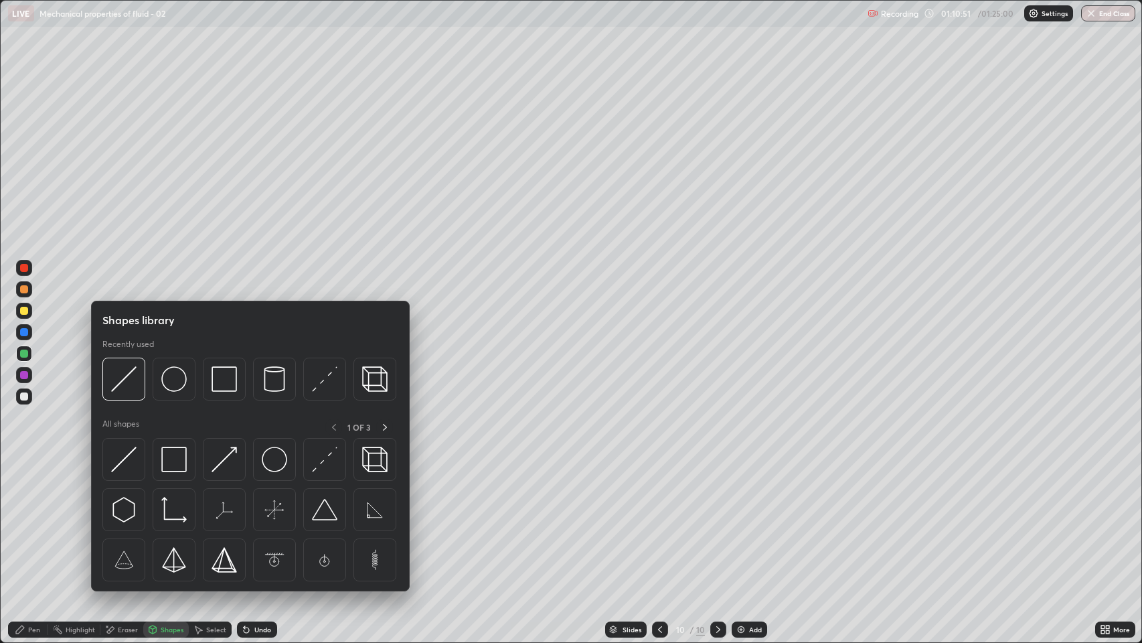
click at [126, 491] on div "Eraser" at bounding box center [128, 629] width 20 height 7
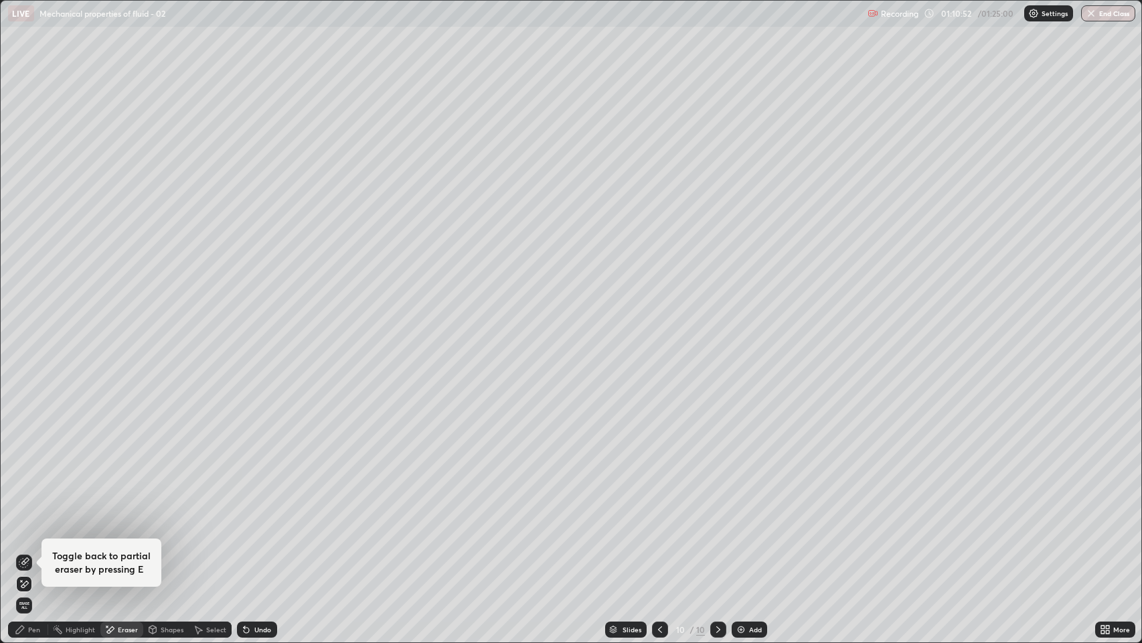
click at [21, 491] on icon at bounding box center [20, 629] width 8 height 8
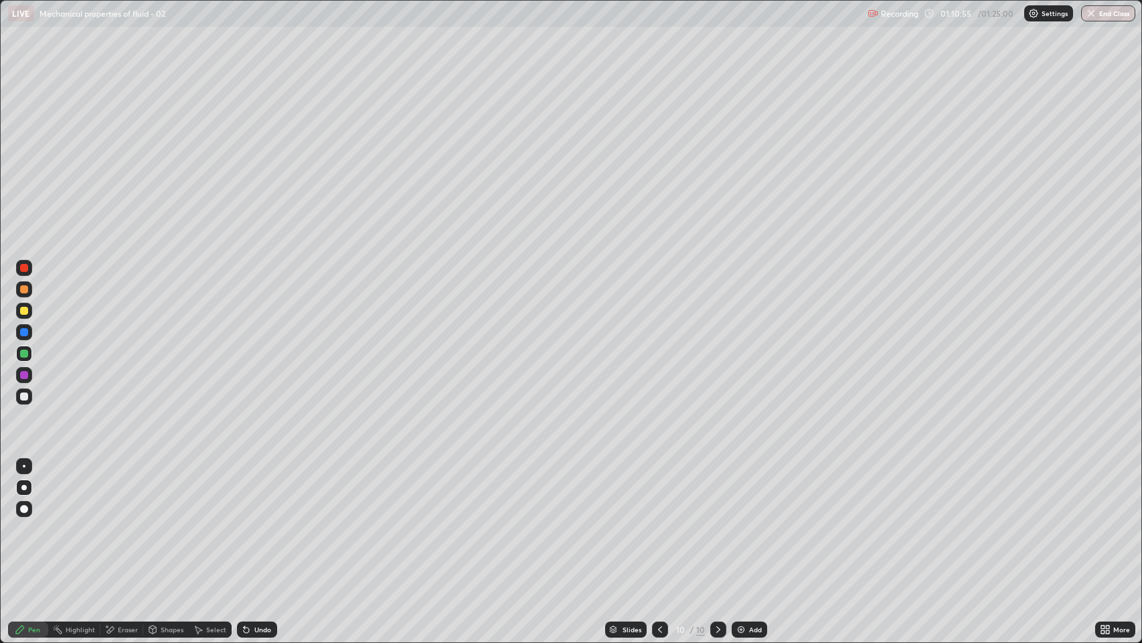
click at [123, 491] on div "Eraser" at bounding box center [128, 629] width 20 height 7
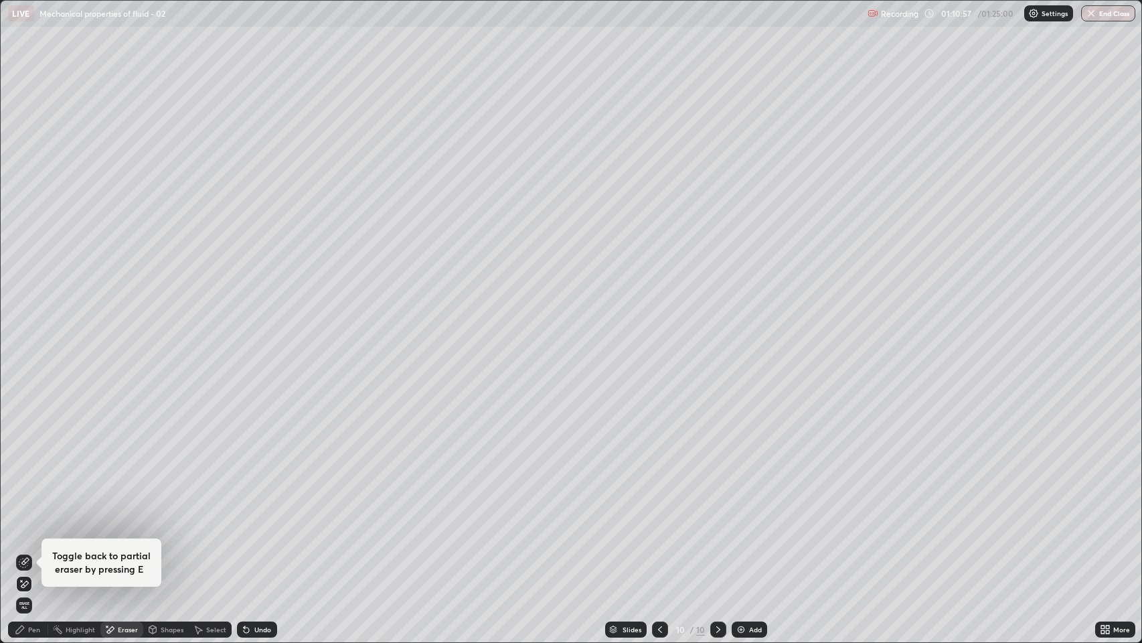
click at [26, 491] on div "Pen" at bounding box center [28, 629] width 40 height 16
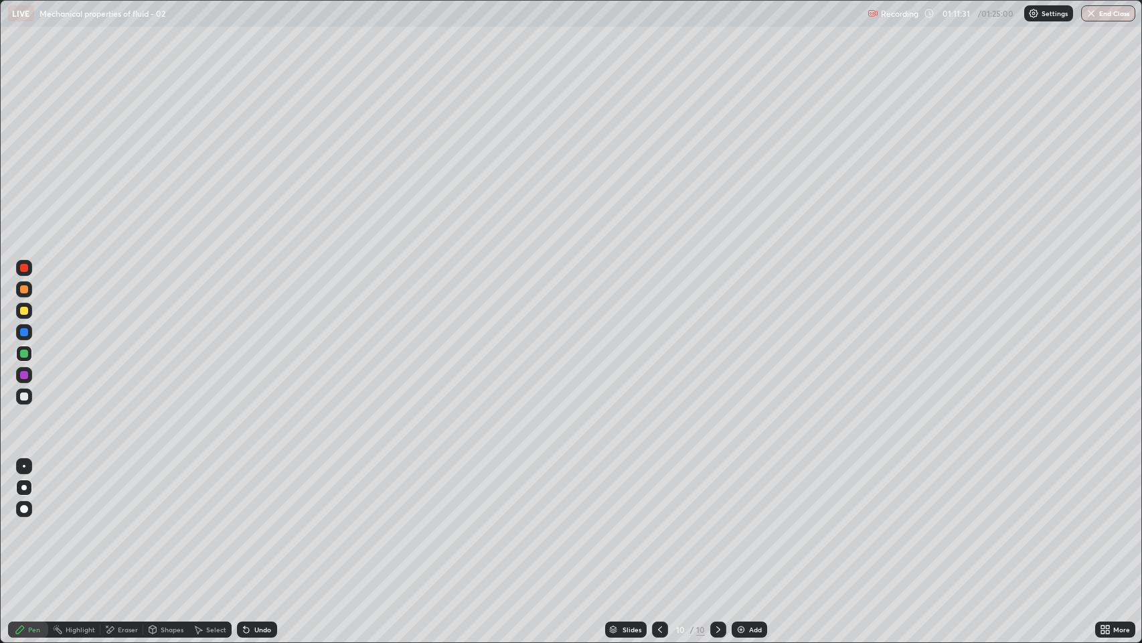
click at [24, 396] on div at bounding box center [24, 396] width 8 height 8
click at [24, 354] on div at bounding box center [24, 354] width 8 height 8
click at [29, 372] on div at bounding box center [24, 375] width 16 height 16
click at [254, 491] on div "Undo" at bounding box center [262, 629] width 17 height 7
click at [255, 491] on div "Undo" at bounding box center [262, 629] width 17 height 7
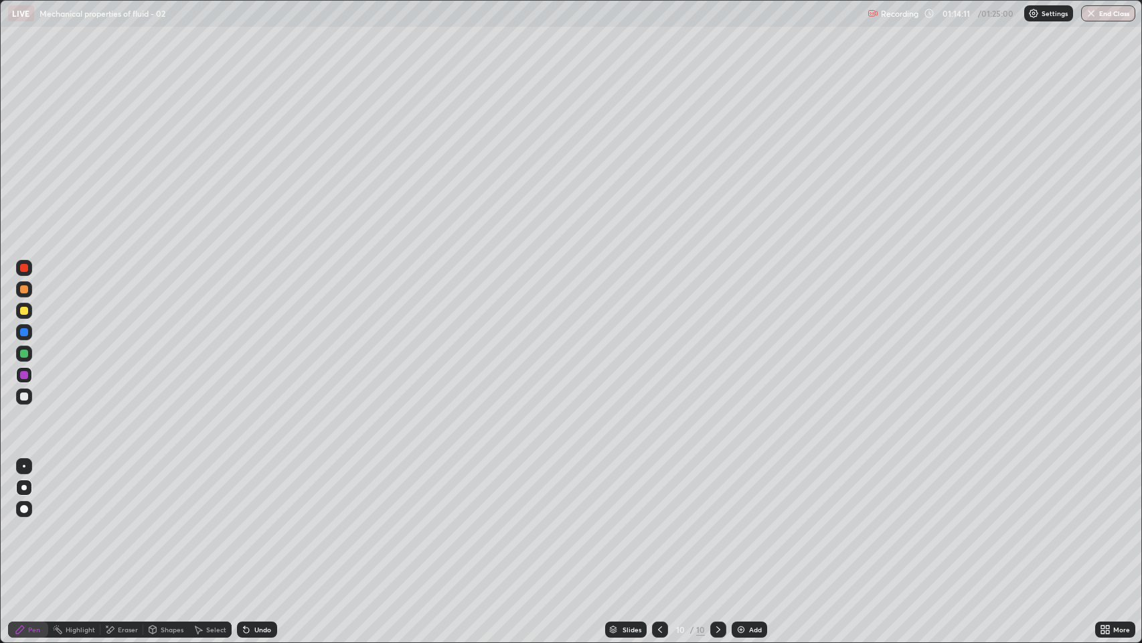
click at [23, 313] on div at bounding box center [24, 311] width 8 height 8
click at [624, 491] on div "Slides" at bounding box center [632, 629] width 19 height 7
click at [27, 400] on div at bounding box center [24, 396] width 16 height 16
click at [717, 491] on icon at bounding box center [718, 629] width 11 height 11
click at [721, 491] on icon at bounding box center [718, 629] width 11 height 11
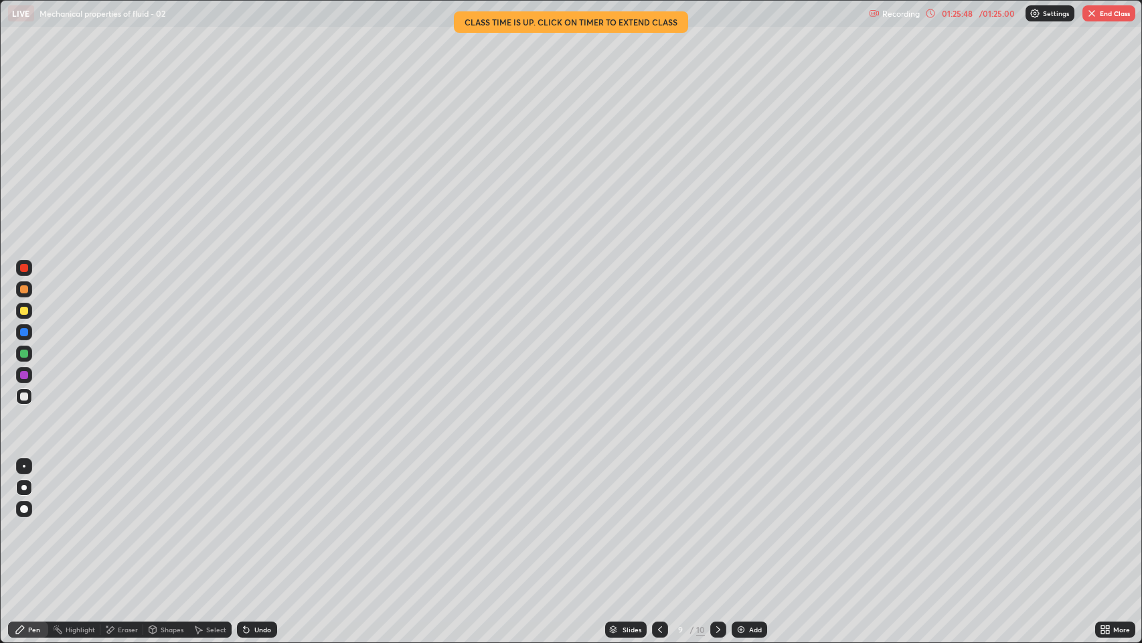
click at [725, 491] on div at bounding box center [719, 629] width 16 height 27
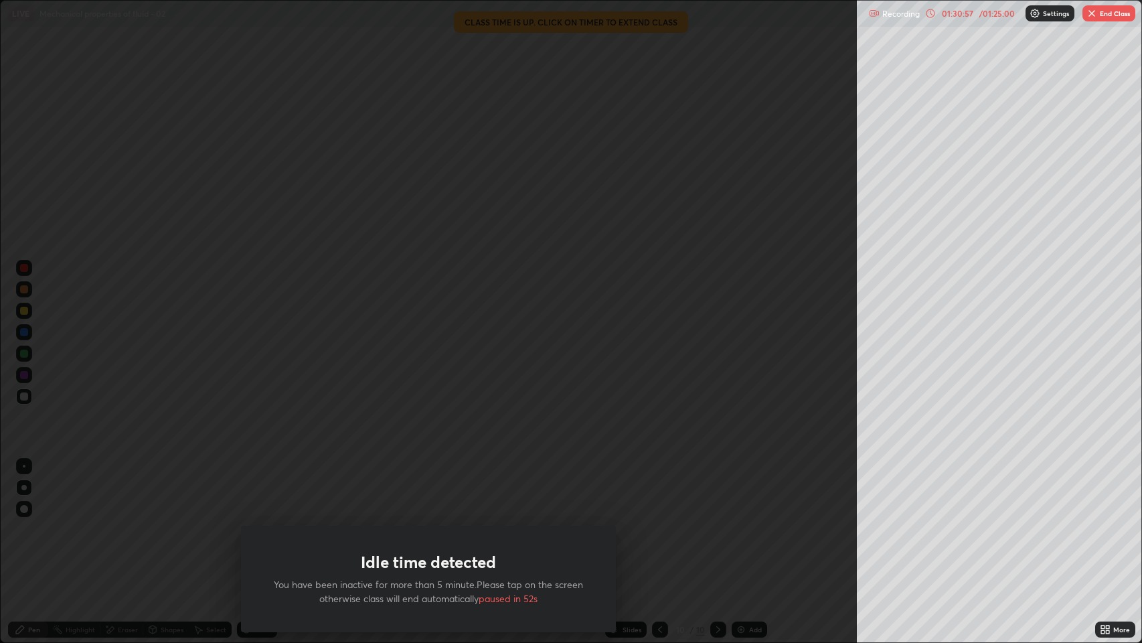
click at [969, 13] on div "01:30:57" at bounding box center [958, 13] width 38 height 8
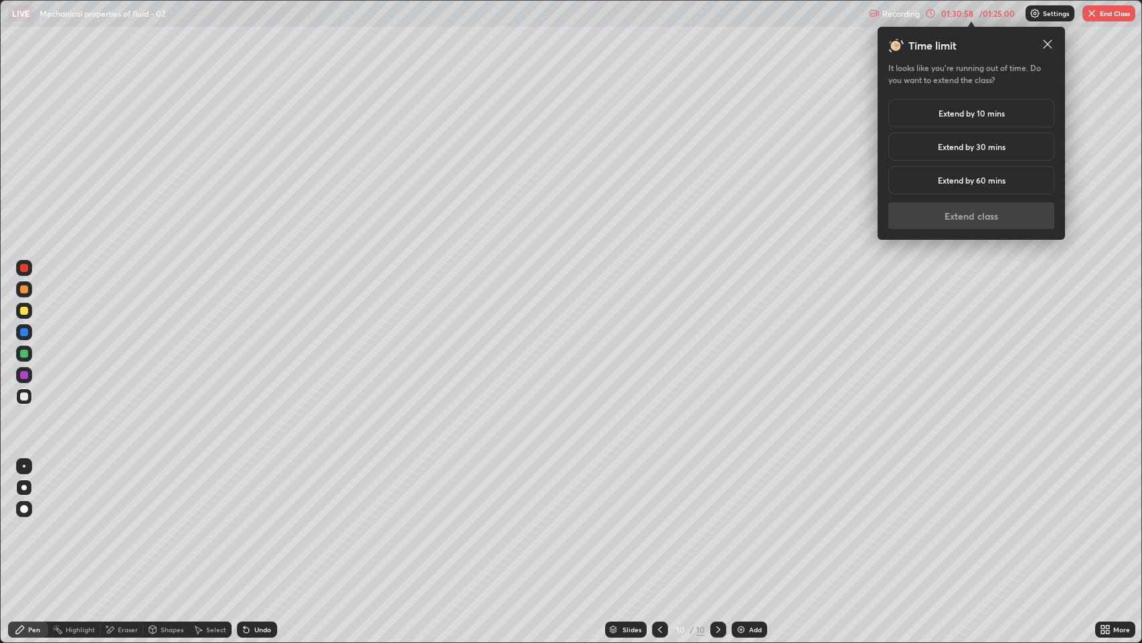
click at [992, 183] on h5 "Extend by 60 mins" at bounding box center [972, 180] width 68 height 12
click at [989, 175] on h5 "Extend by 60 mins" at bounding box center [972, 180] width 68 height 12
click at [999, 111] on h5 "Extend by 10 mins" at bounding box center [972, 113] width 66 height 12
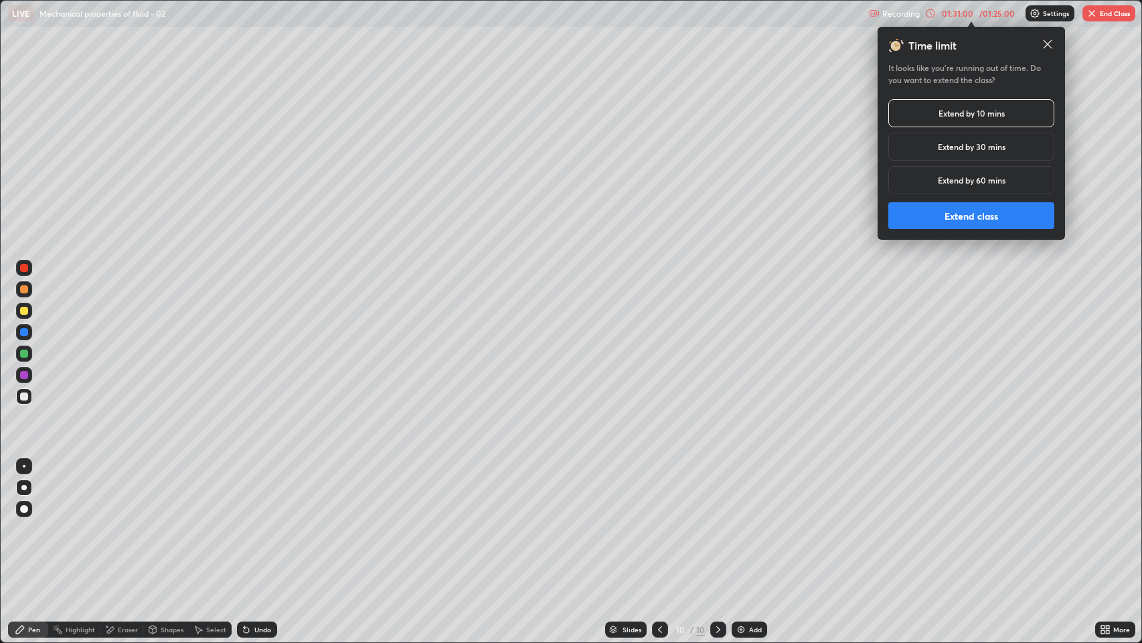
click at [994, 205] on button "Extend class" at bounding box center [972, 215] width 166 height 27
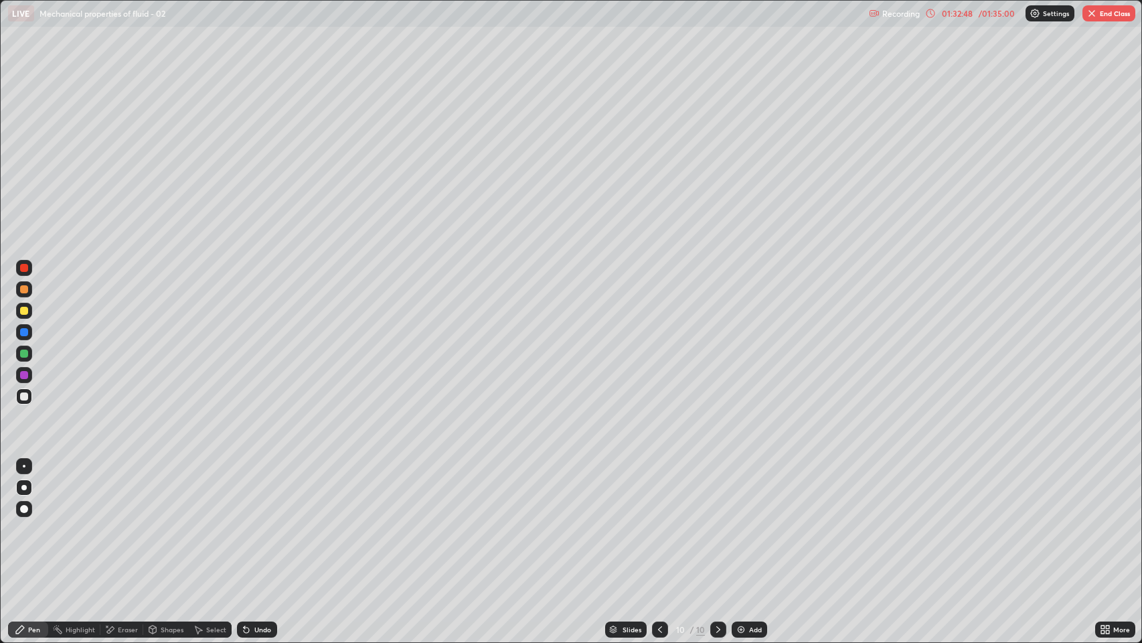
click at [658, 491] on icon at bounding box center [660, 629] width 11 height 11
click at [659, 491] on icon at bounding box center [660, 629] width 11 height 11
click at [656, 491] on icon at bounding box center [660, 629] width 11 height 11
click at [659, 491] on icon at bounding box center [660, 629] width 11 height 11
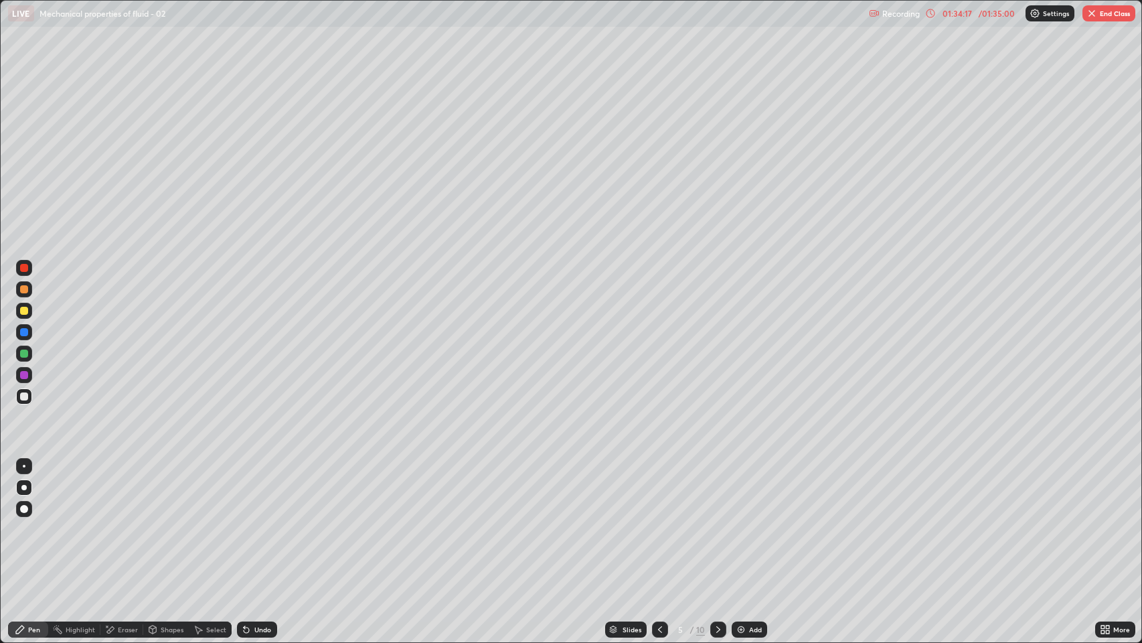
click at [667, 491] on div at bounding box center [660, 629] width 16 height 16
click at [623, 491] on div "Slides" at bounding box center [632, 629] width 19 height 7
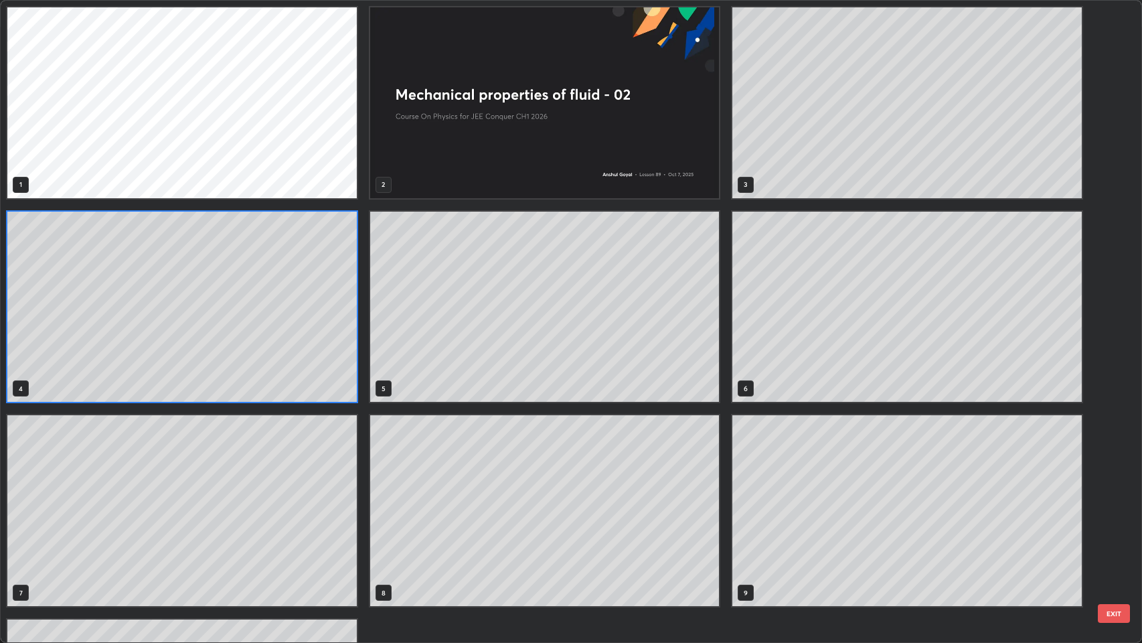
click at [627, 491] on div "1 2 3 4 5 6 7 8 9 10" at bounding box center [545, 409] width 1088 height 816
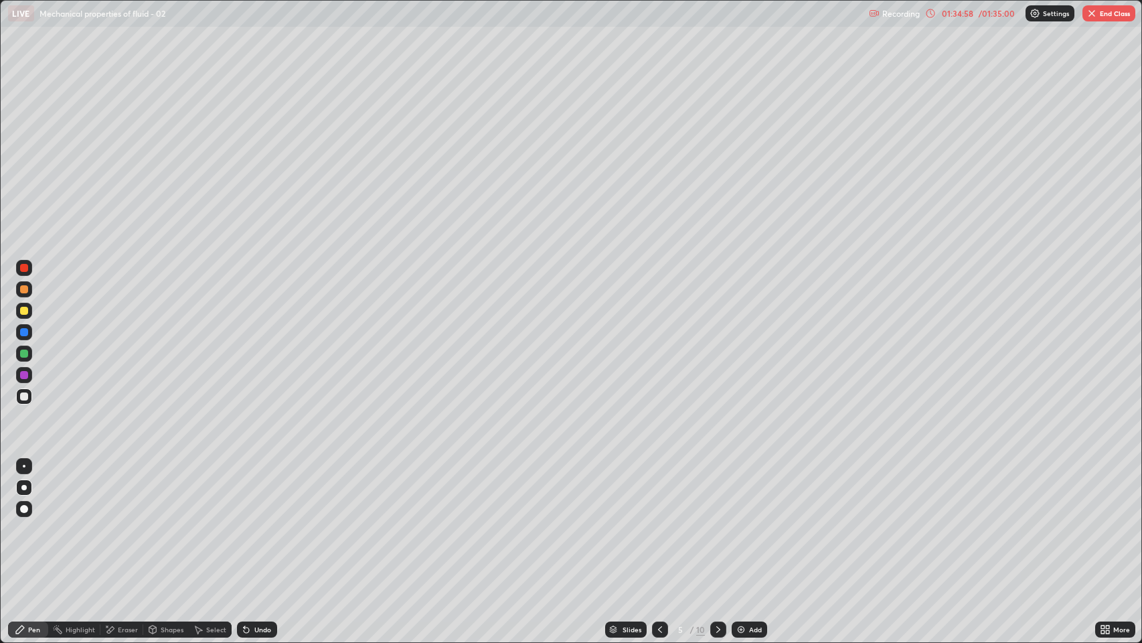
click at [621, 491] on div "Slides" at bounding box center [626, 629] width 42 height 16
click at [125, 491] on div "Eraser" at bounding box center [128, 629] width 20 height 7
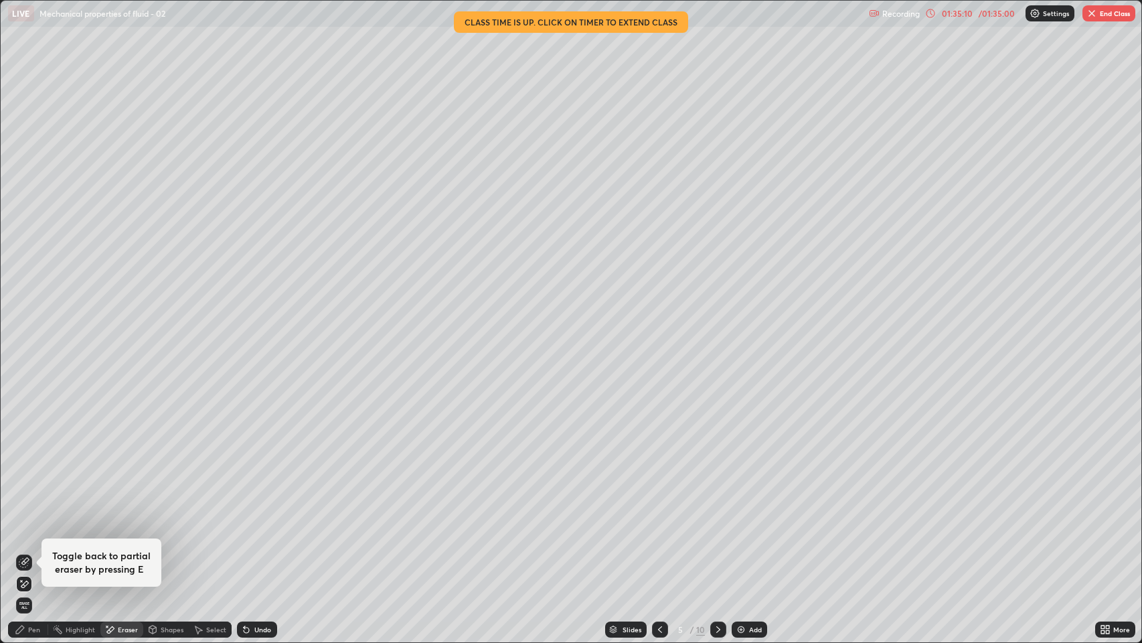
click at [31, 491] on div "Pen" at bounding box center [34, 629] width 12 height 7
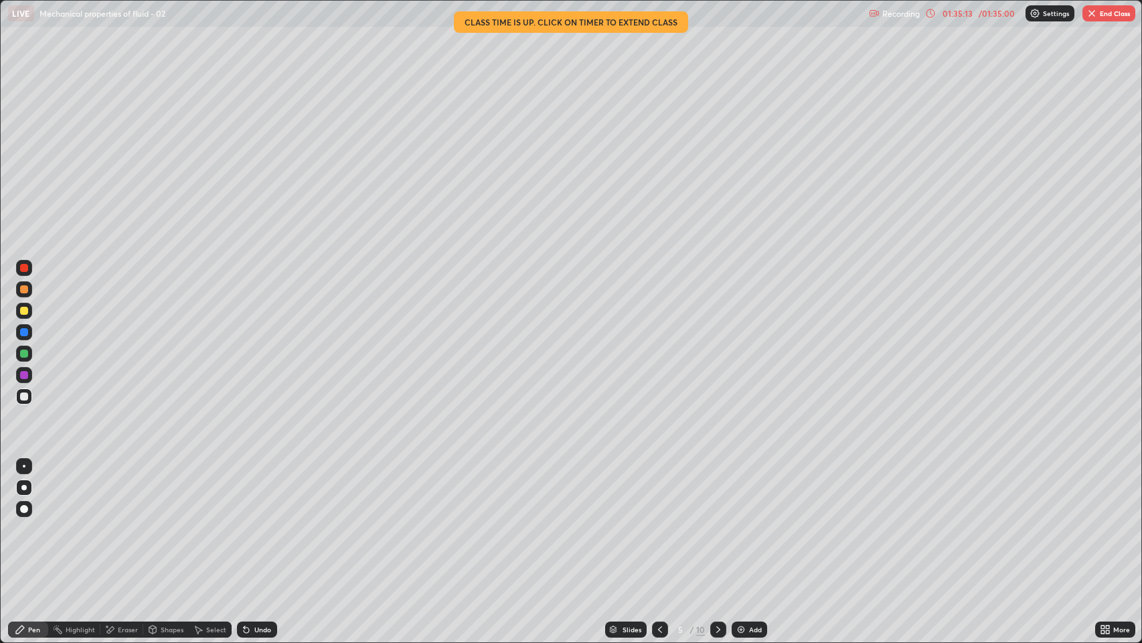
click at [632, 491] on div "Slides" at bounding box center [632, 629] width 19 height 7
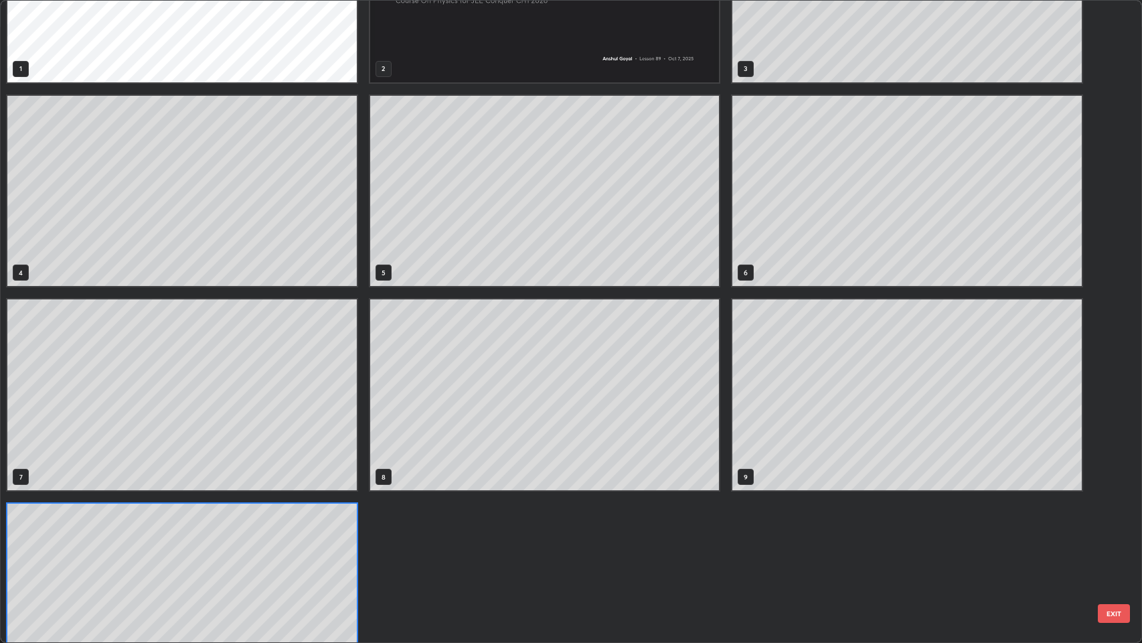
scroll to position [174, 0]
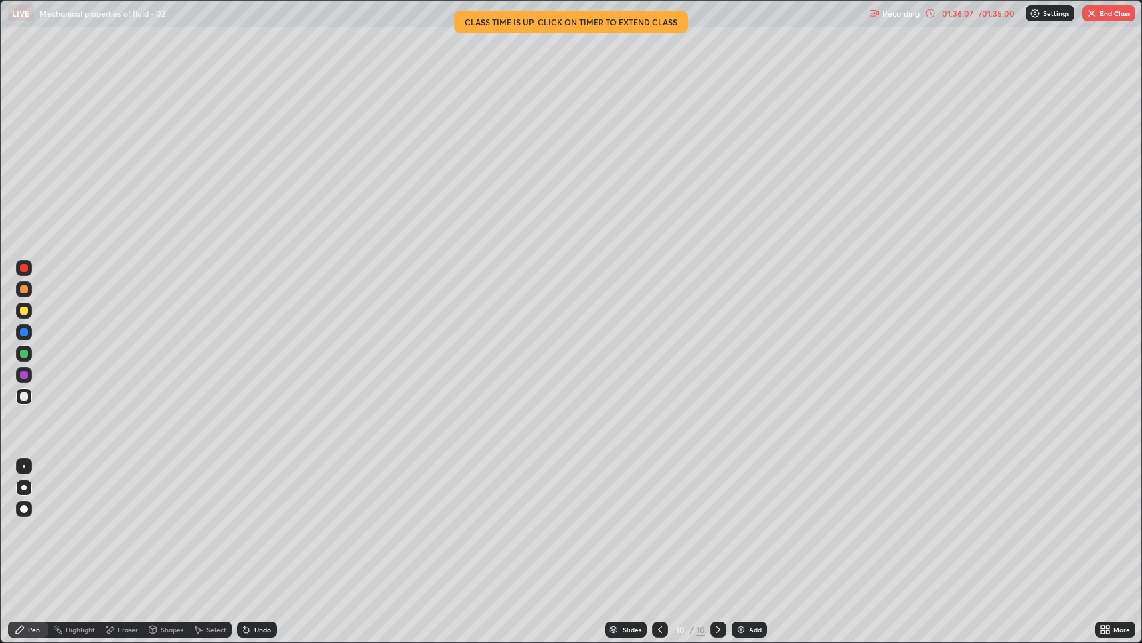
click at [244, 491] on icon at bounding box center [244, 626] width 1 height 1
click at [629, 491] on div "Slides" at bounding box center [632, 629] width 19 height 7
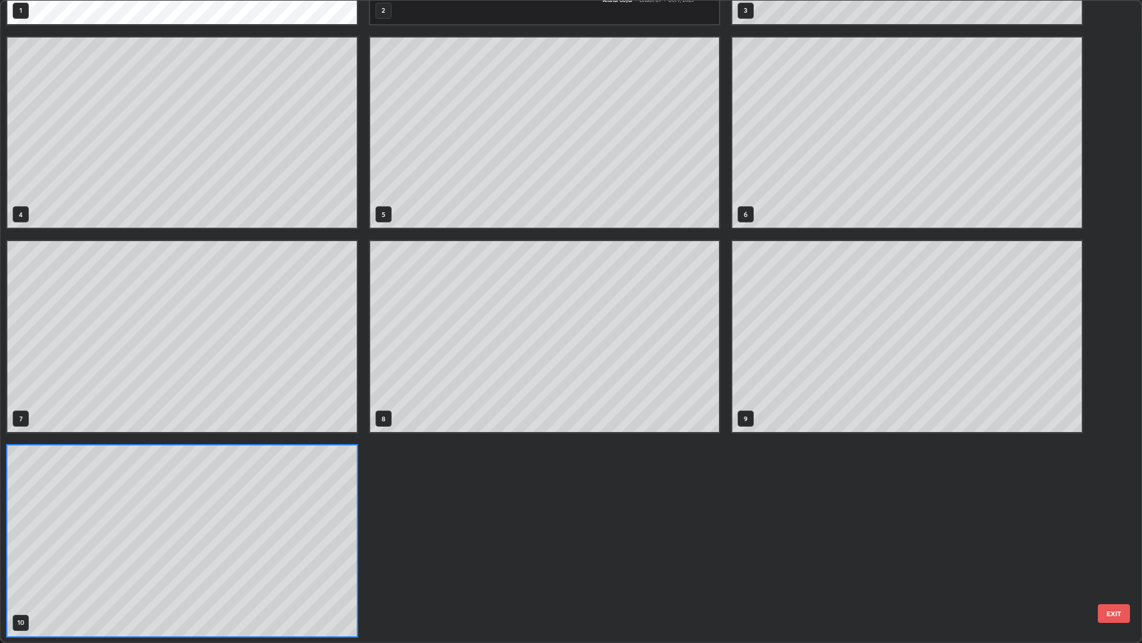
scroll to position [638, 1135]
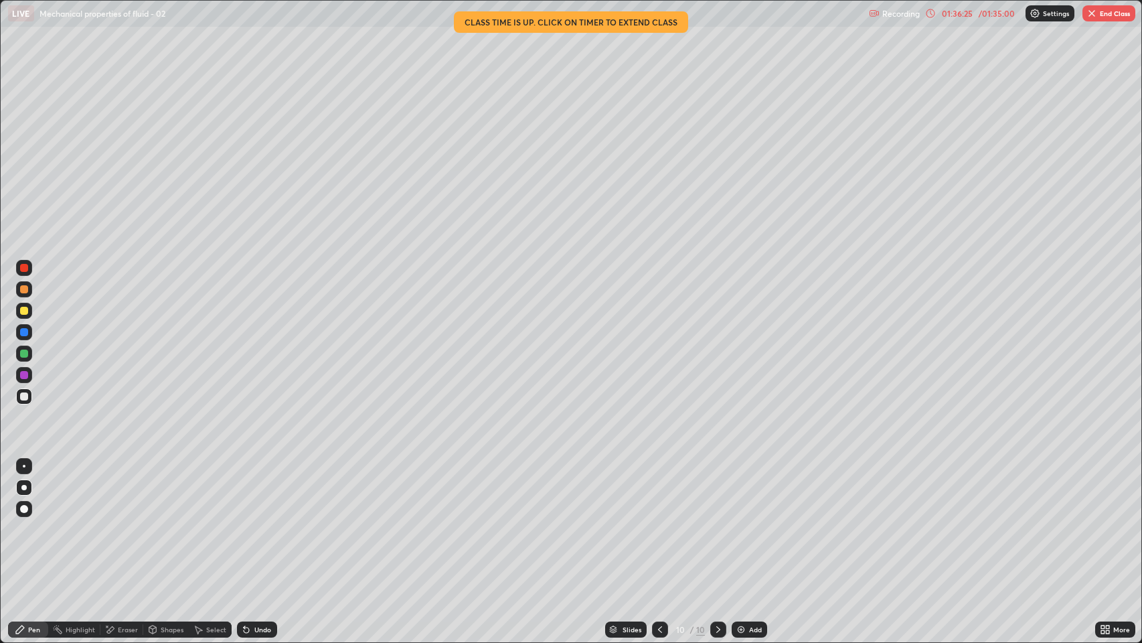
click at [636, 491] on div "Slides" at bounding box center [632, 629] width 19 height 7
click at [624, 491] on div "Slides" at bounding box center [626, 629] width 42 height 16
click at [659, 491] on icon at bounding box center [660, 629] width 11 height 11
click at [715, 491] on icon at bounding box center [718, 629] width 11 height 11
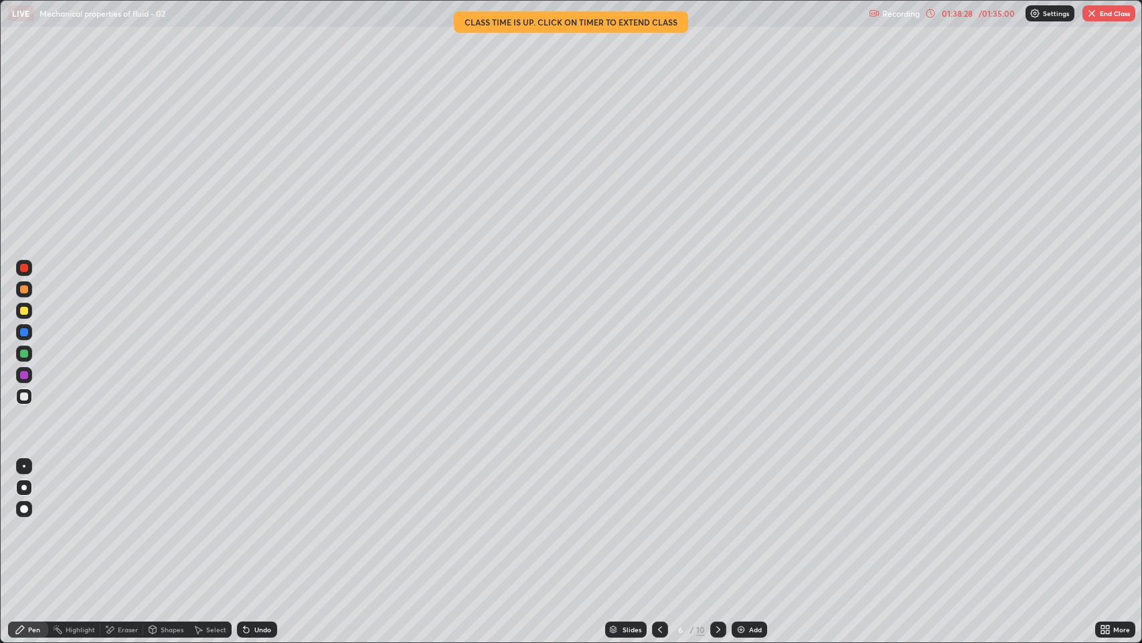
click at [721, 491] on icon at bounding box center [718, 629] width 11 height 11
click at [717, 491] on icon at bounding box center [718, 629] width 11 height 11
click at [660, 491] on icon at bounding box center [660, 629] width 11 height 11
click at [719, 491] on icon at bounding box center [718, 629] width 11 height 11
click at [717, 491] on icon at bounding box center [718, 629] width 11 height 11
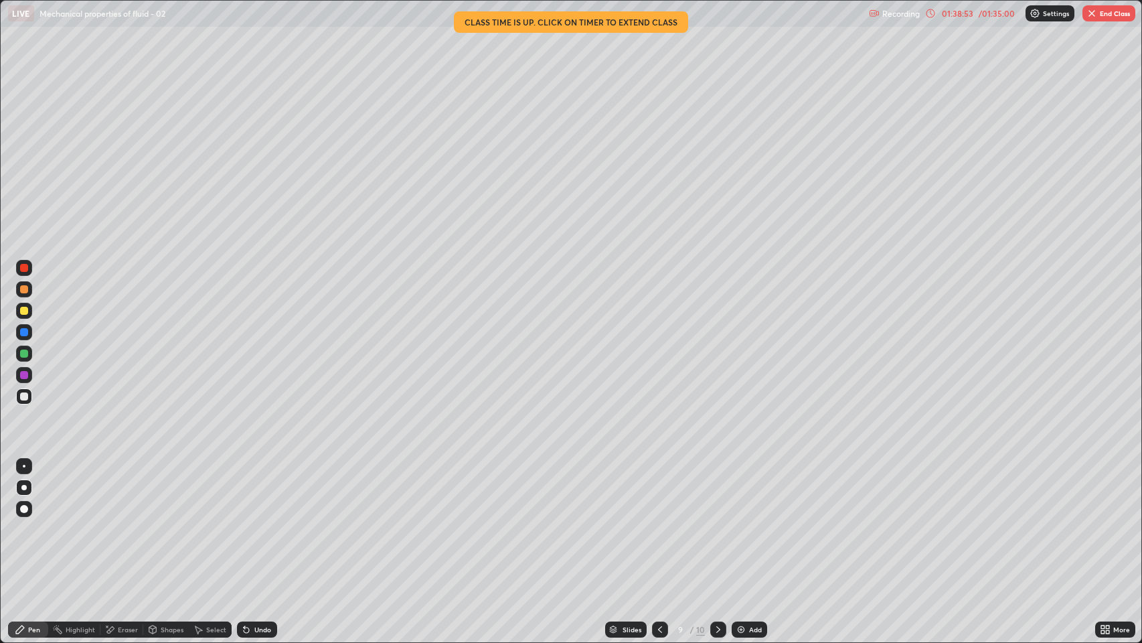
click at [717, 491] on icon at bounding box center [718, 629] width 11 height 11
click at [718, 491] on icon at bounding box center [718, 629] width 11 height 11
click at [626, 491] on div "Slides" at bounding box center [632, 629] width 19 height 7
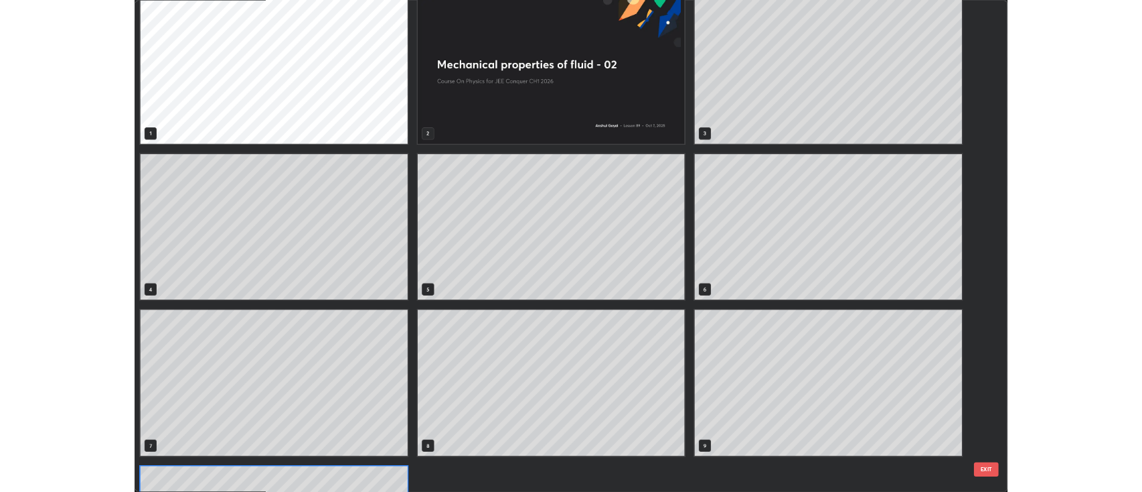
scroll to position [8, 0]
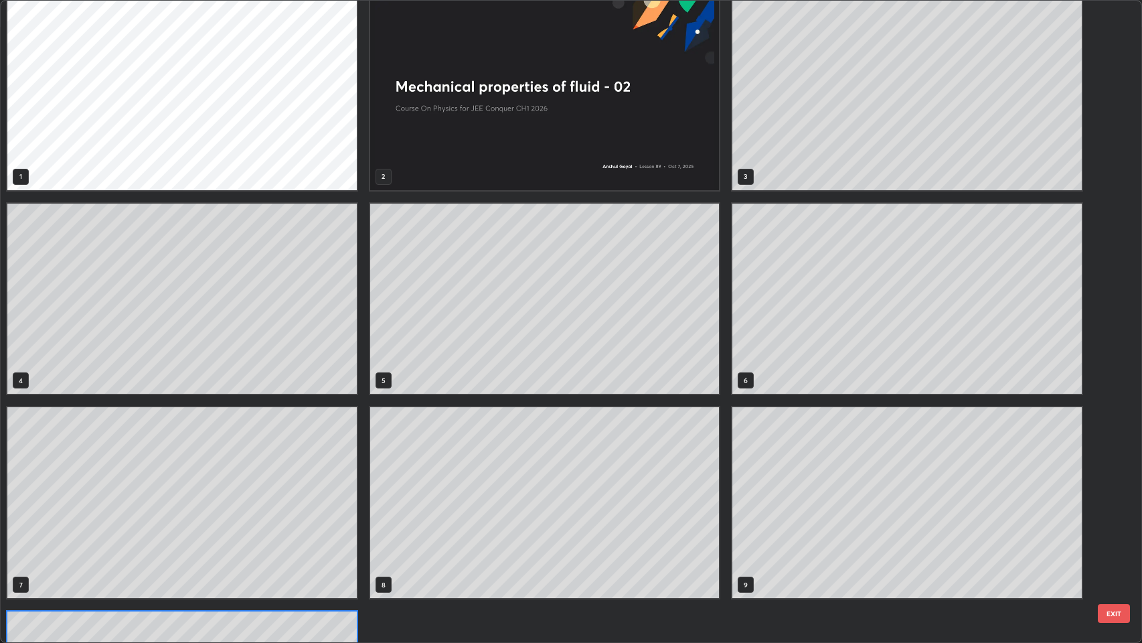
click at [1117, 491] on button "EXIT" at bounding box center [1114, 613] width 32 height 19
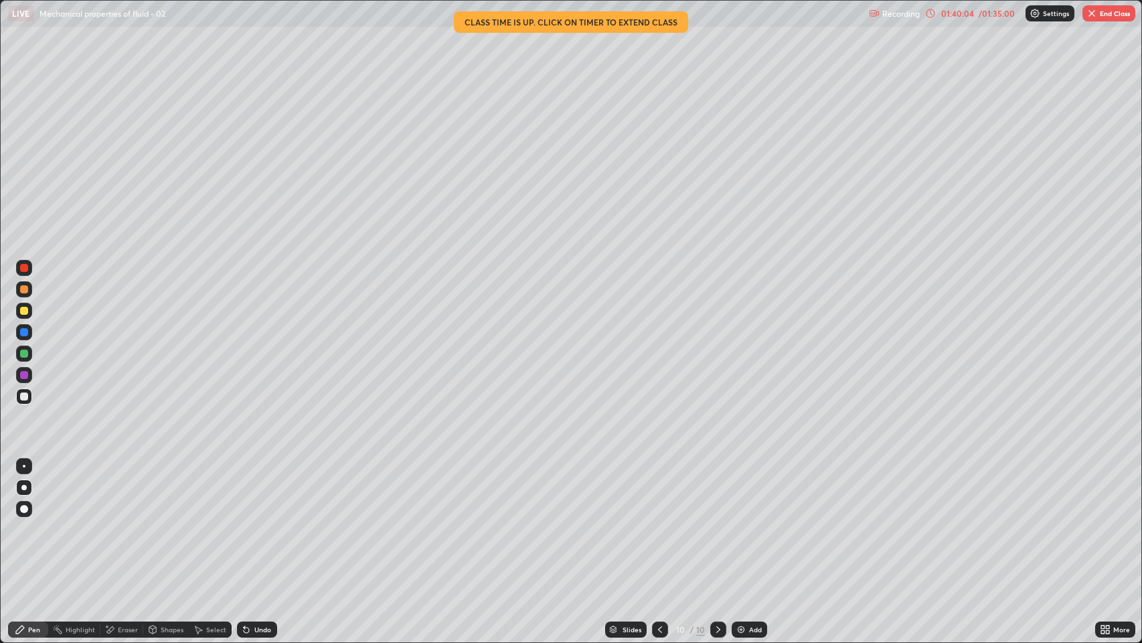
click at [1116, 11] on button "End Class" at bounding box center [1109, 13] width 53 height 16
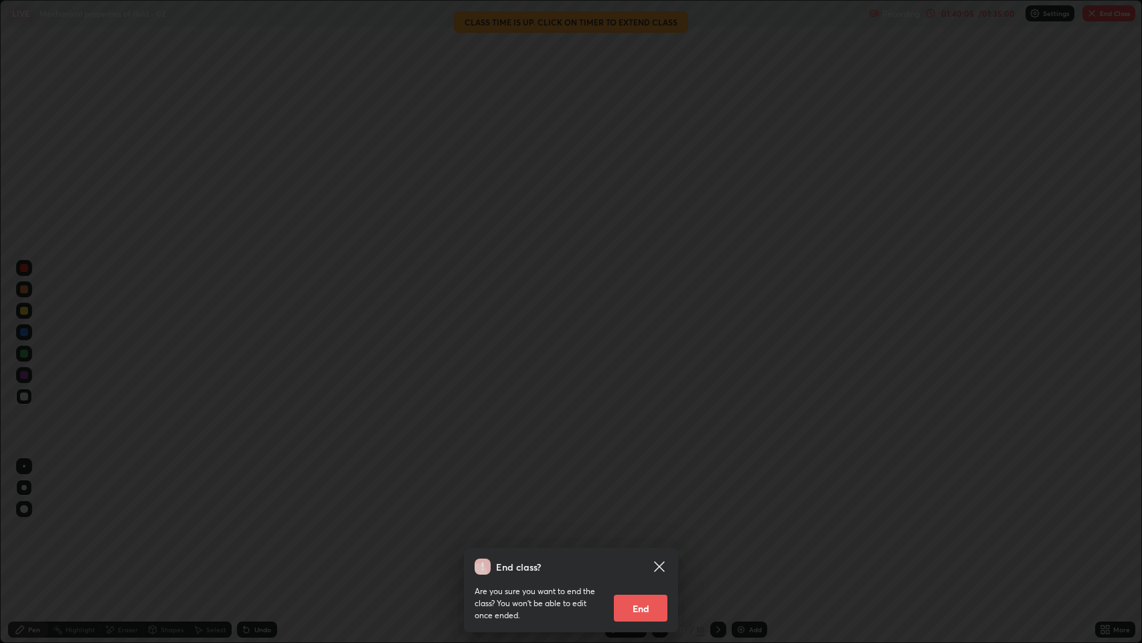
click at [629, 491] on button "End" at bounding box center [641, 608] width 54 height 27
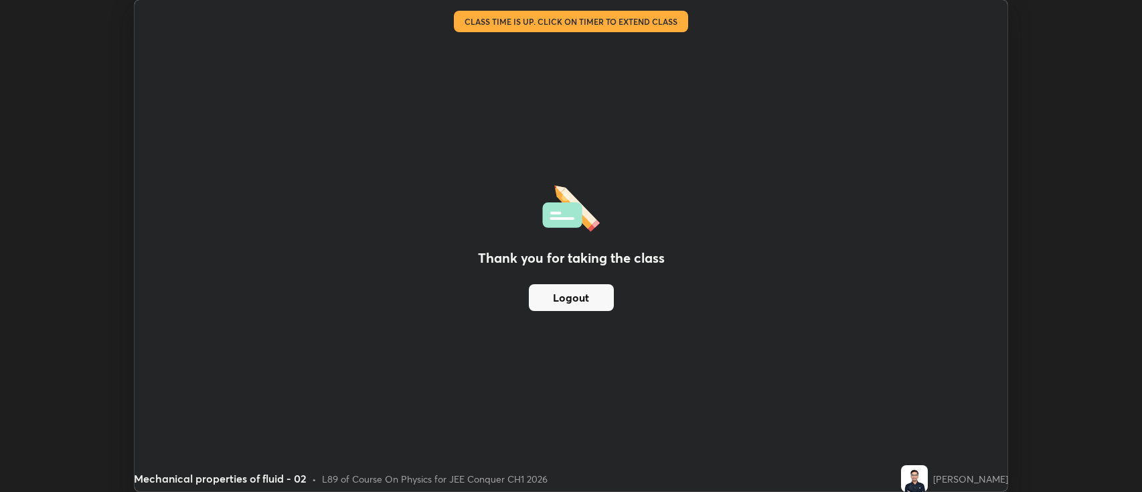
scroll to position [66476, 65825]
